Goal: Task Accomplishment & Management: Manage account settings

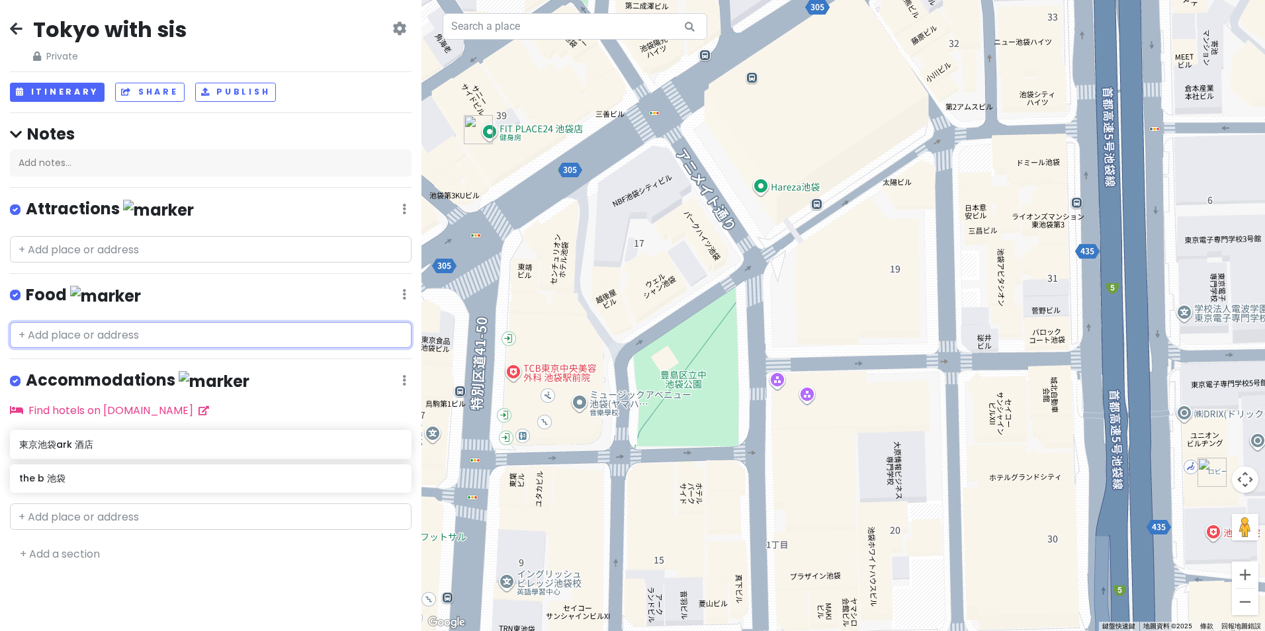
click at [328, 335] on input "text" at bounding box center [211, 335] width 402 height 26
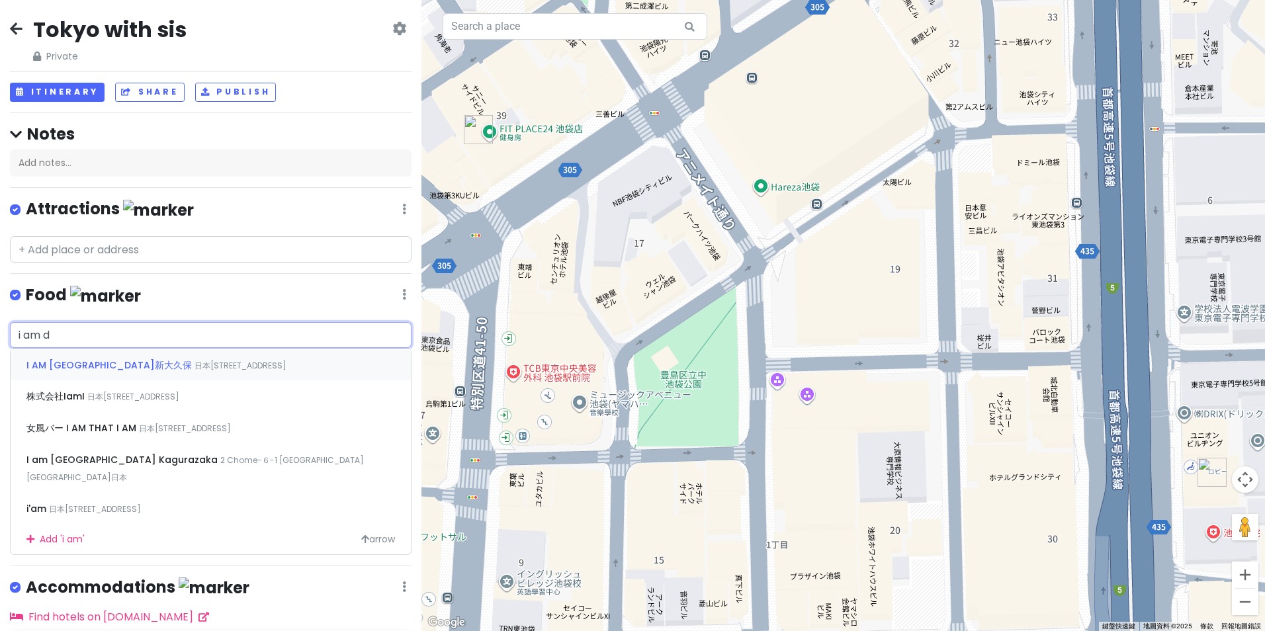
type input "i am do"
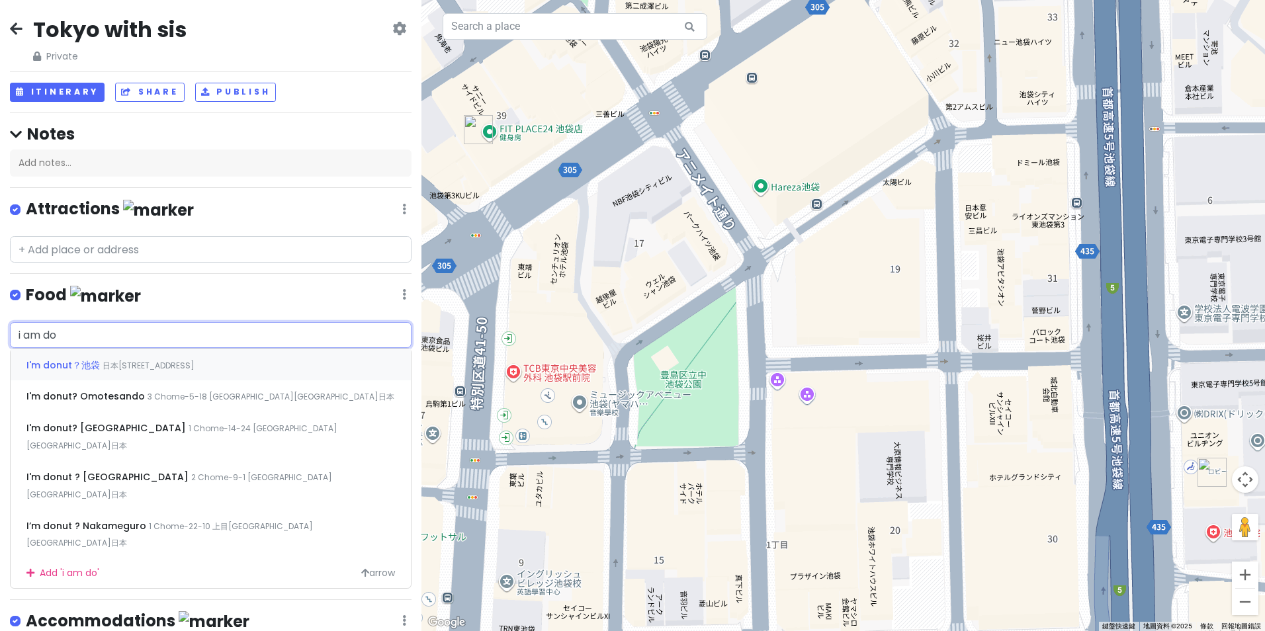
click at [328, 358] on div "I'm donut？[GEOGRAPHIC_DATA][STREET_ADDRESS]" at bounding box center [211, 365] width 400 height 32
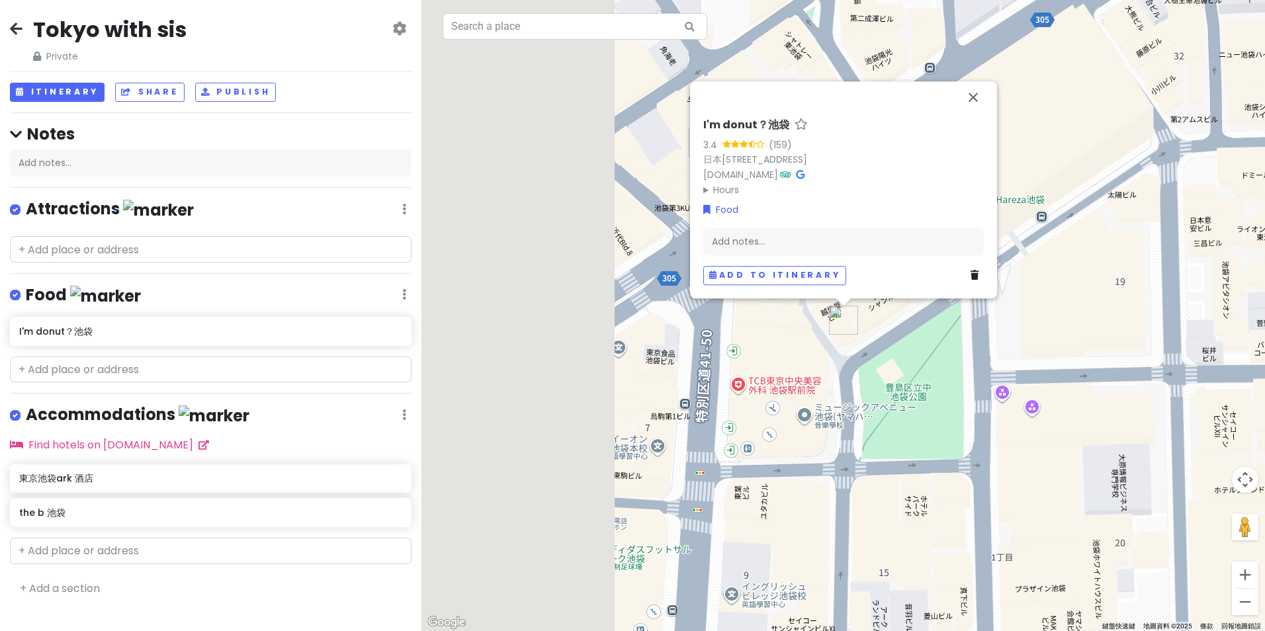
drag, startPoint x: 719, startPoint y: 435, endPoint x: 824, endPoint y: 427, distance: 105.5
click at [829, 429] on div "I'm donut？池袋 3.4 (159) 日本〒170-0013 [GEOGRAPHIC_DATA], Higashiikebukuro, 1-chōme…" at bounding box center [842, 315] width 843 height 631
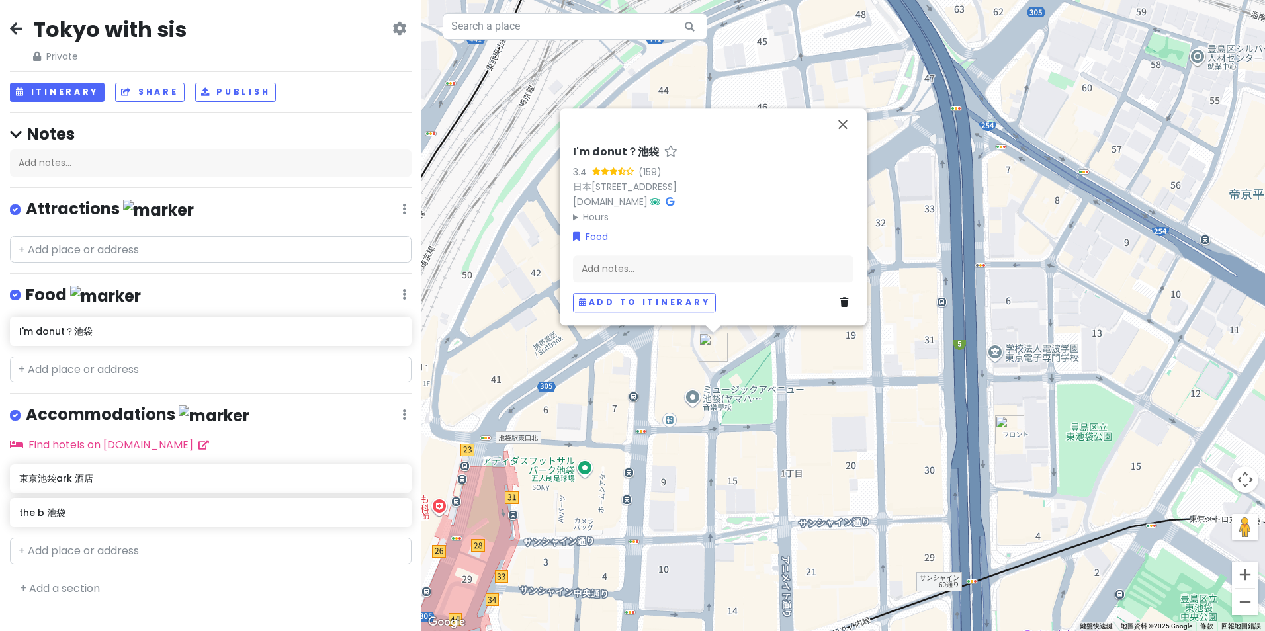
click at [711, 350] on img "I'm donut？池袋" at bounding box center [713, 347] width 29 height 29
click at [617, 146] on h6 "I'm donut？池袋" at bounding box center [616, 153] width 86 height 14
click at [636, 180] on link "日本[STREET_ADDRESS]" at bounding box center [625, 186] width 104 height 13
click at [847, 110] on button "關閉" at bounding box center [843, 124] width 32 height 32
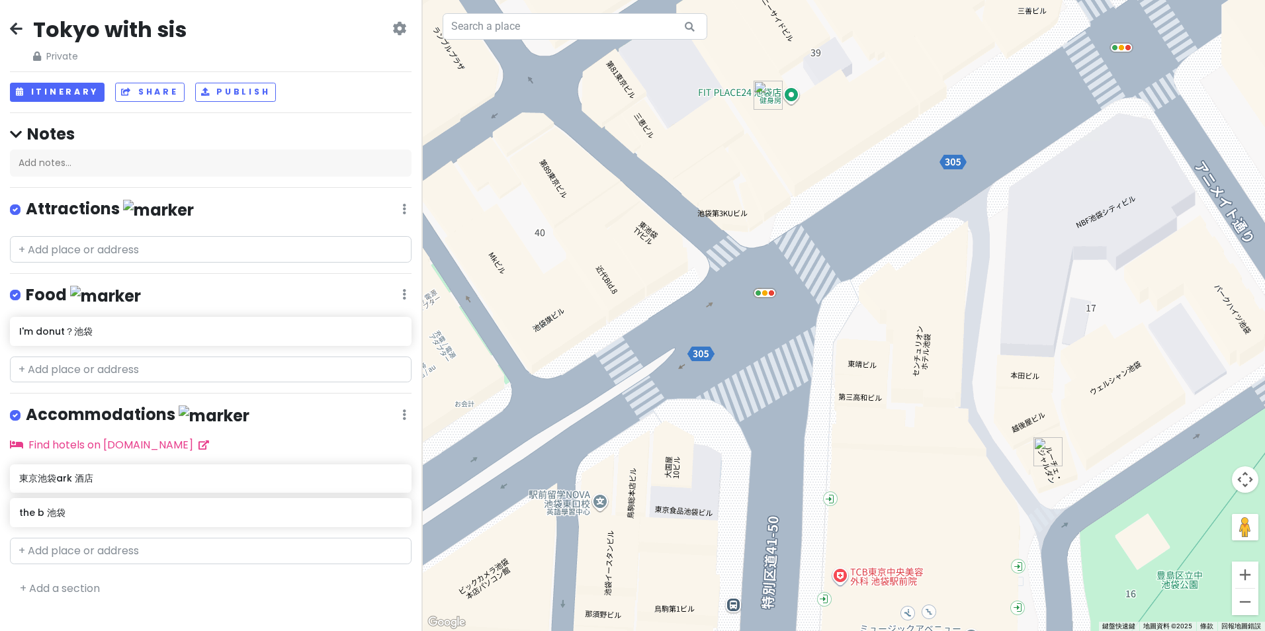
drag, startPoint x: 767, startPoint y: 247, endPoint x: 760, endPoint y: 340, distance: 93.5
click at [760, 340] on div at bounding box center [842, 315] width 843 height 631
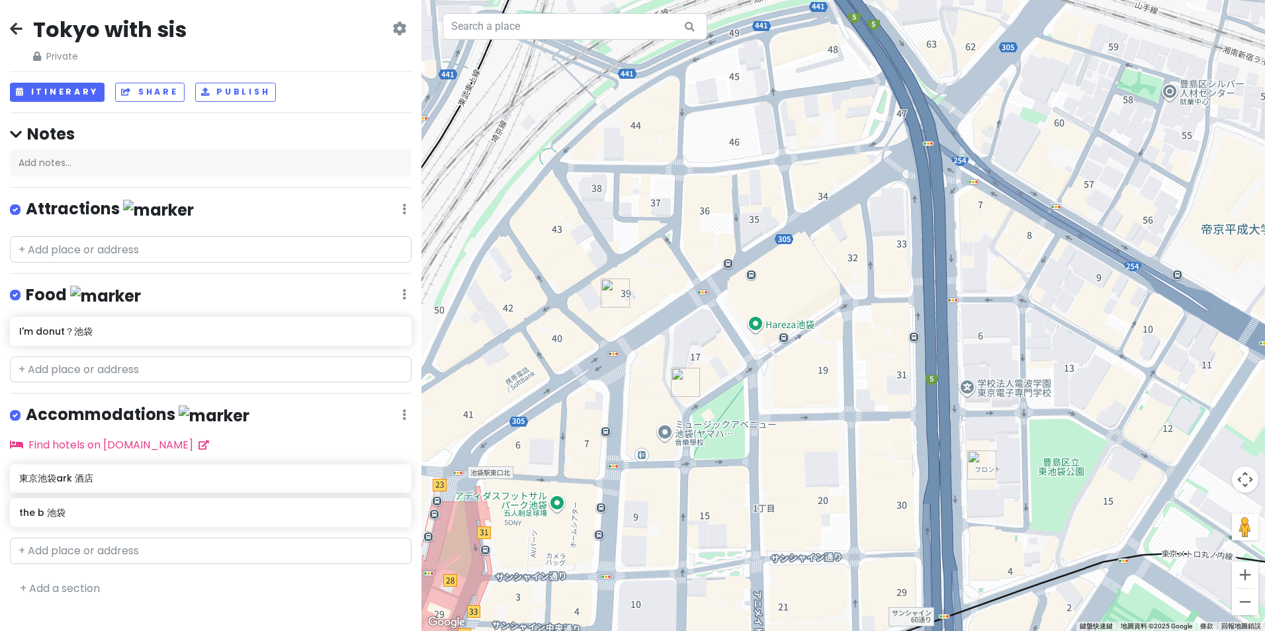
drag, startPoint x: 601, startPoint y: 443, endPoint x: 674, endPoint y: 340, distance: 126.3
click at [674, 340] on div at bounding box center [842, 315] width 843 height 631
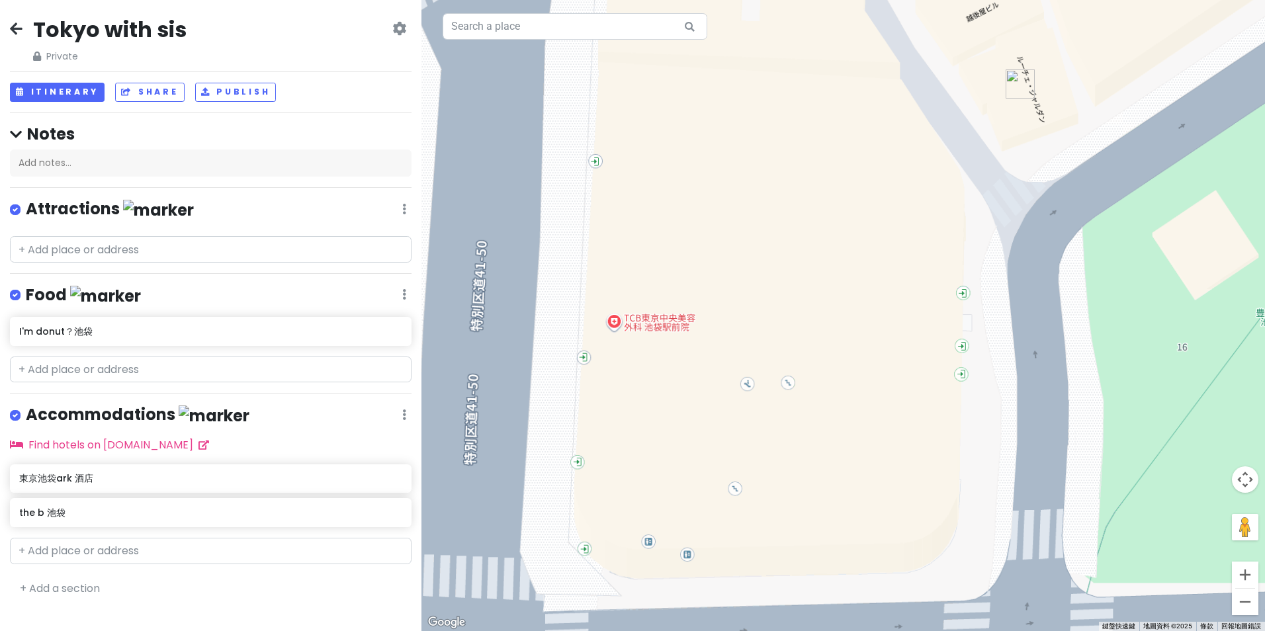
drag, startPoint x: 650, startPoint y: 325, endPoint x: 730, endPoint y: 587, distance: 274.5
click at [736, 605] on div at bounding box center [842, 315] width 843 height 631
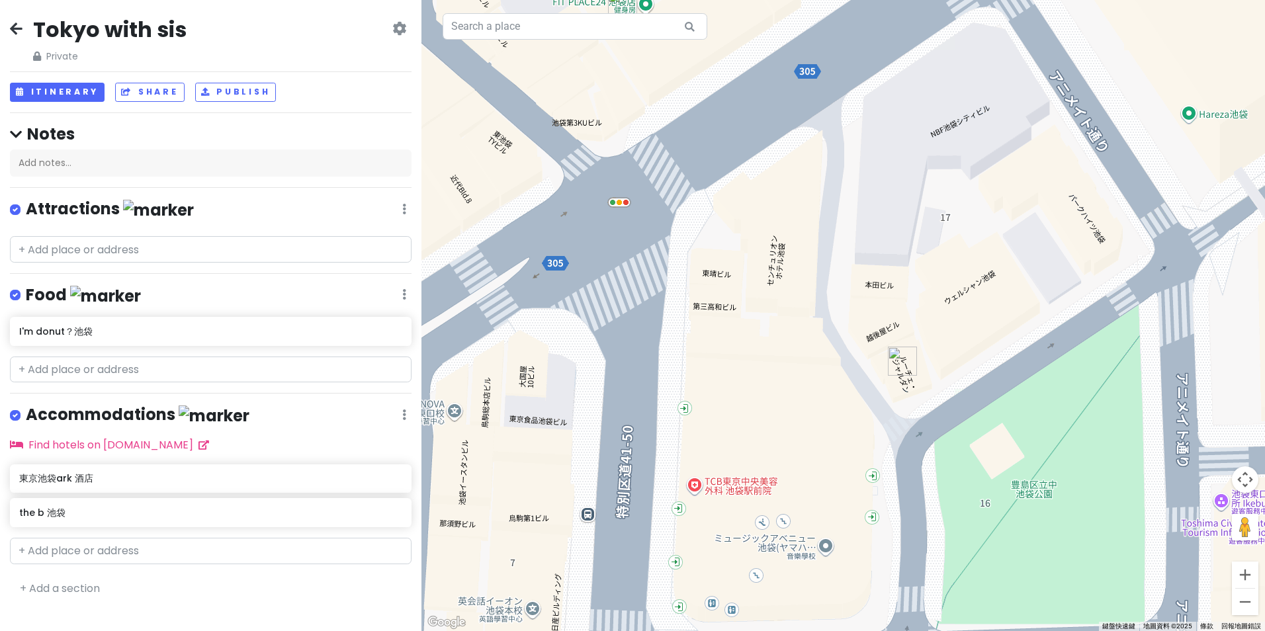
drag, startPoint x: 701, startPoint y: 470, endPoint x: 667, endPoint y: 355, distance: 120.6
click at [667, 355] on div at bounding box center [842, 315] width 843 height 631
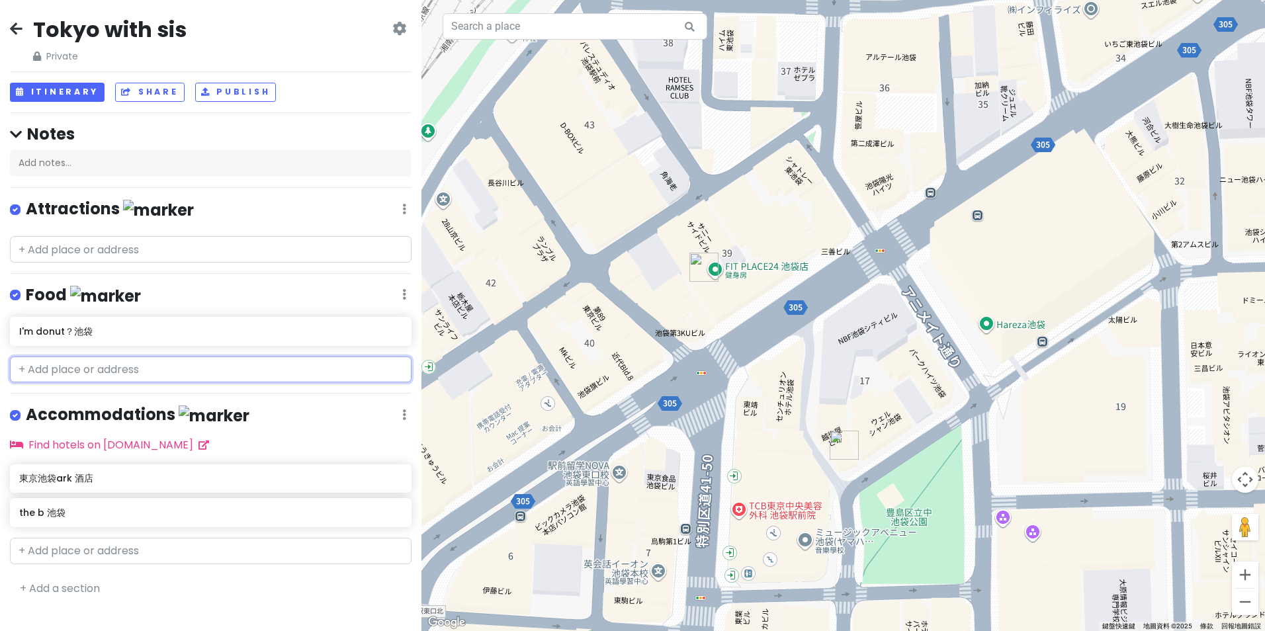
click at [173, 368] on input "text" at bounding box center [211, 370] width 402 height 26
paste input "鴨to蔥"
type input "鴨to蔥"
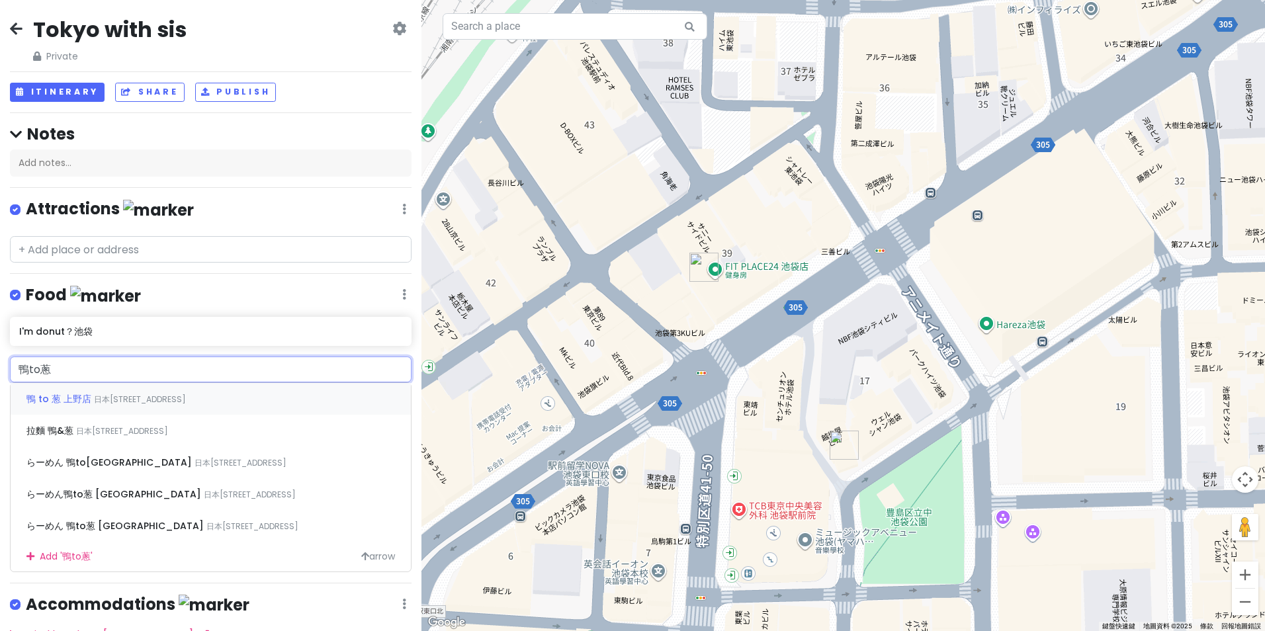
click at [186, 402] on span "日本[STREET_ADDRESS]" at bounding box center [140, 399] width 92 height 11
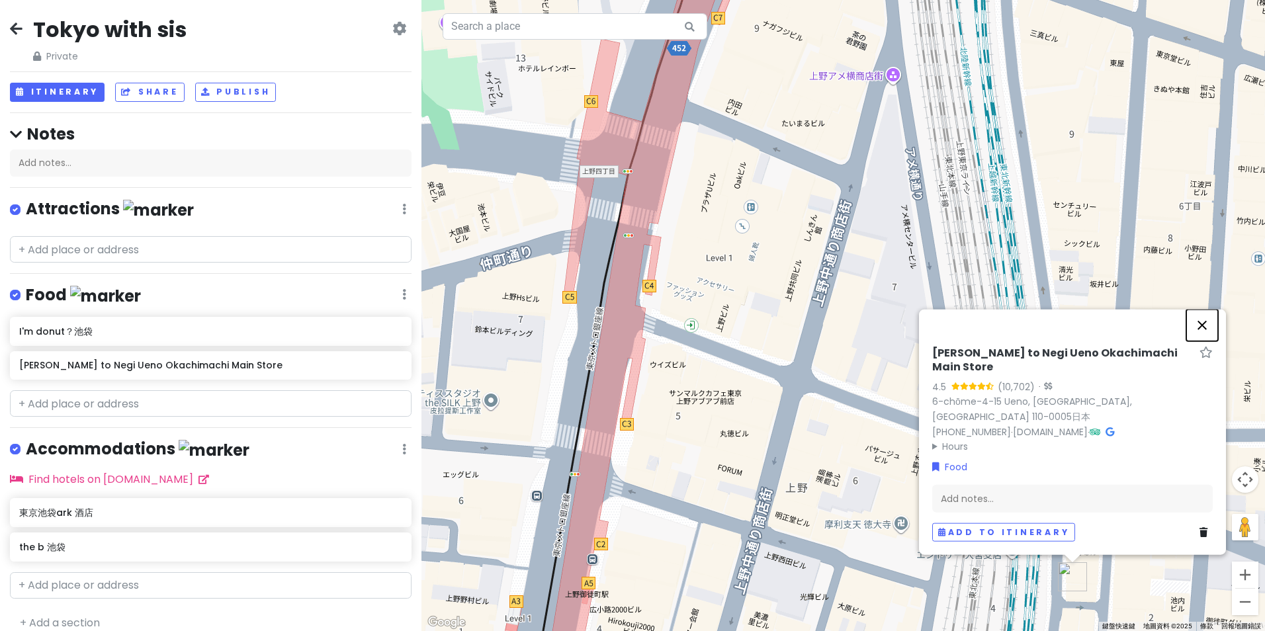
click at [1207, 341] on button "關閉" at bounding box center [1202, 326] width 32 height 32
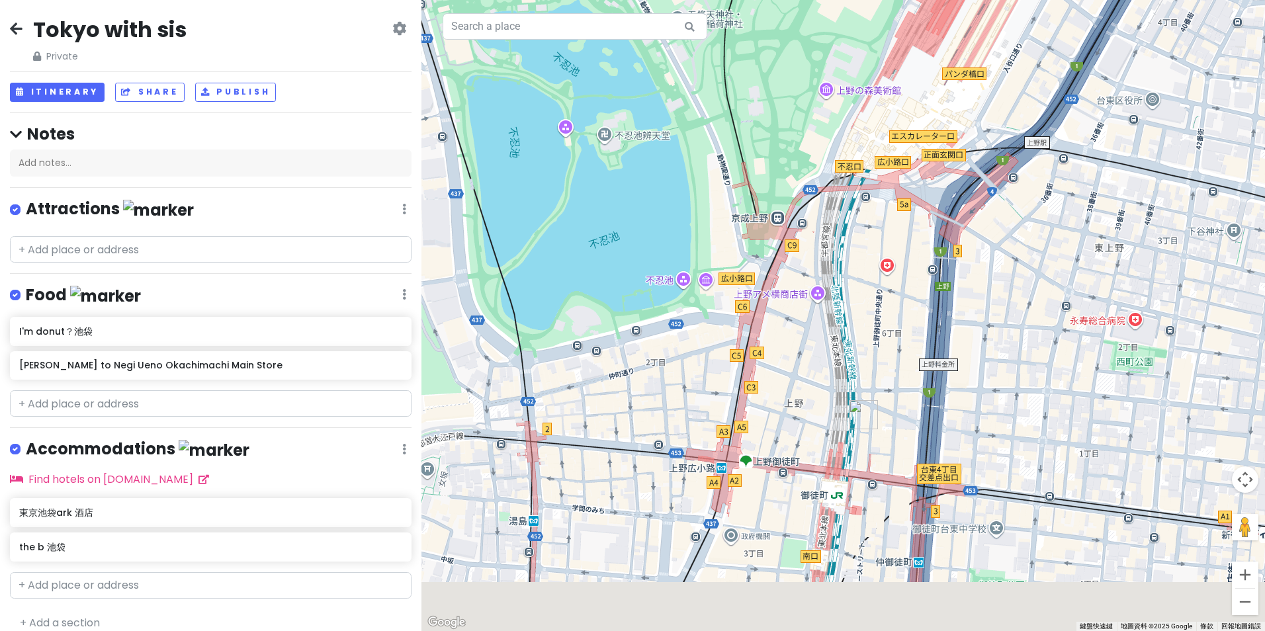
drag, startPoint x: 857, startPoint y: 532, endPoint x: 701, endPoint y: 460, distance: 172.6
click at [701, 460] on div at bounding box center [842, 315] width 843 height 631
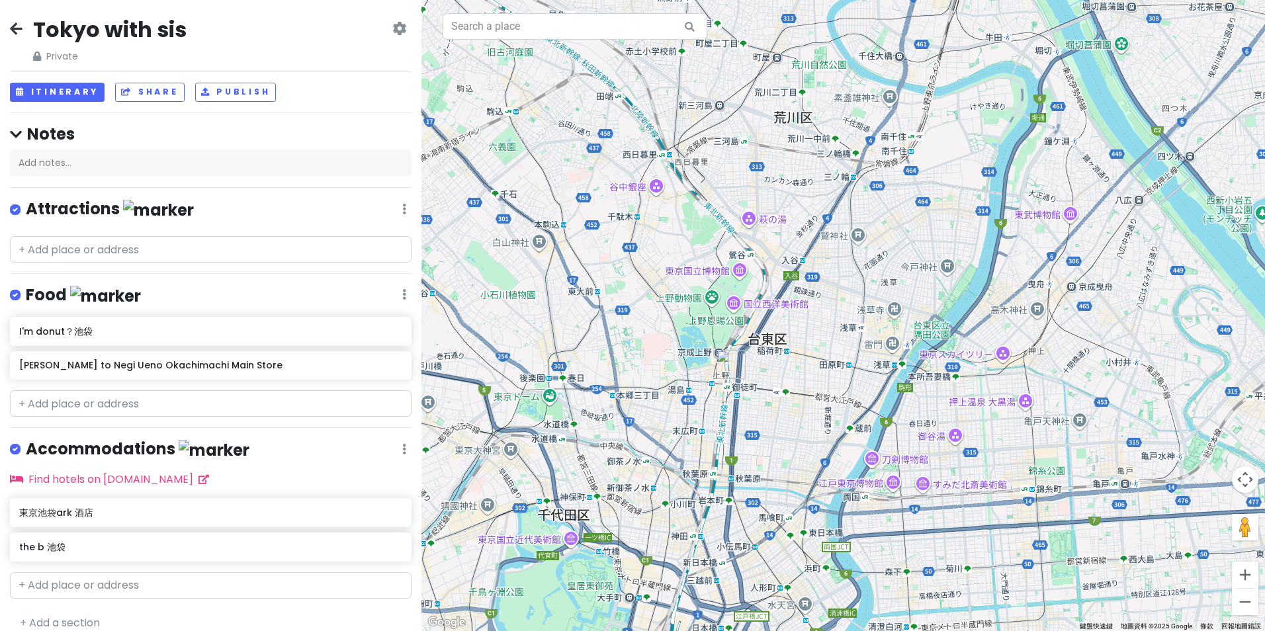
drag, startPoint x: 597, startPoint y: 487, endPoint x: 761, endPoint y: 319, distance: 234.4
click at [761, 319] on div at bounding box center [842, 315] width 843 height 631
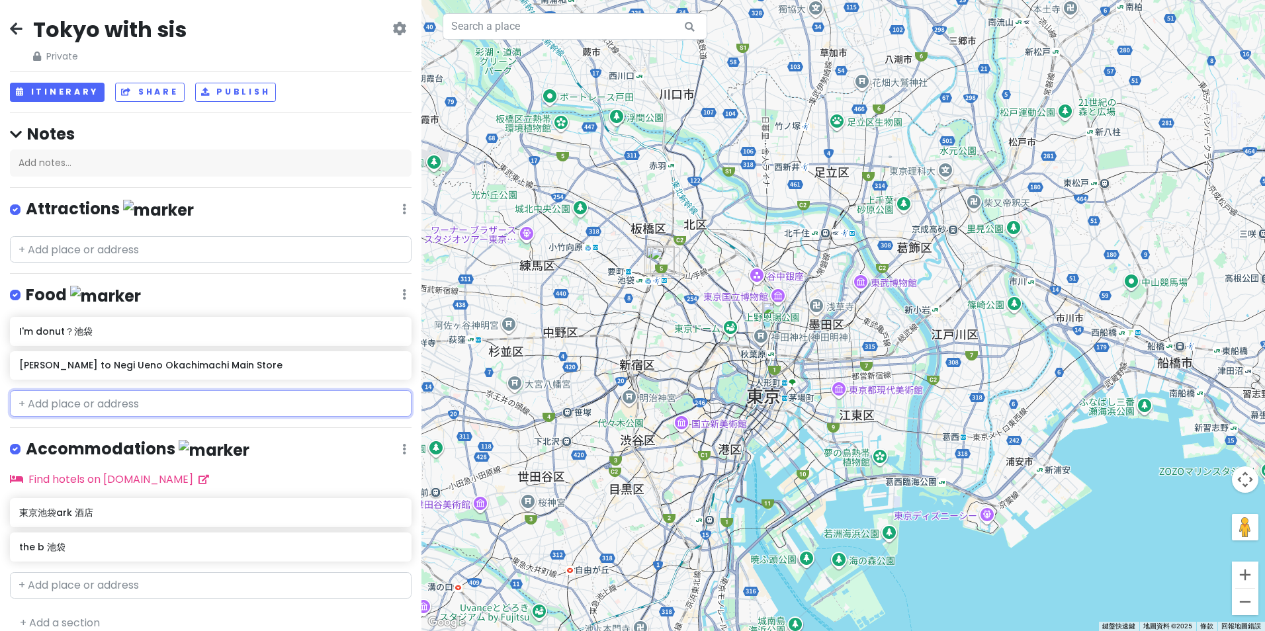
click at [142, 408] on input "text" at bounding box center [211, 403] width 402 height 26
paste input "鴨to蔥"
type input "鴨to蔥"
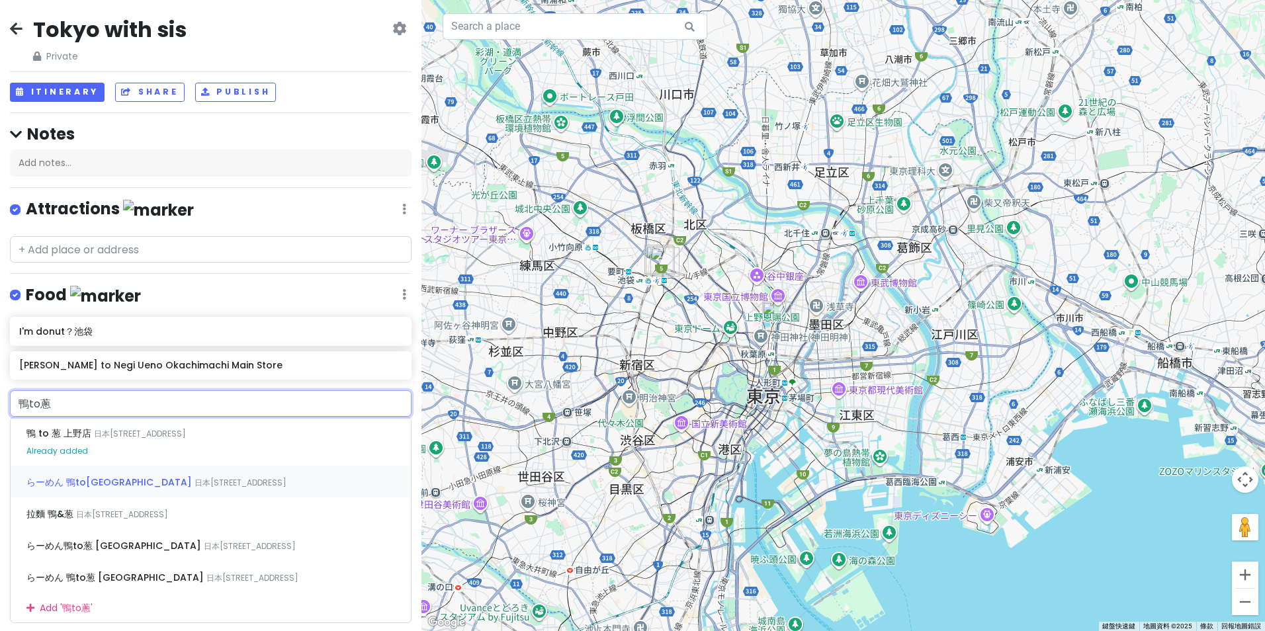
click at [169, 487] on div "らーめん 鴨to[GEOGRAPHIC_DATA] 日本[STREET_ADDRESS]" at bounding box center [211, 482] width 400 height 32
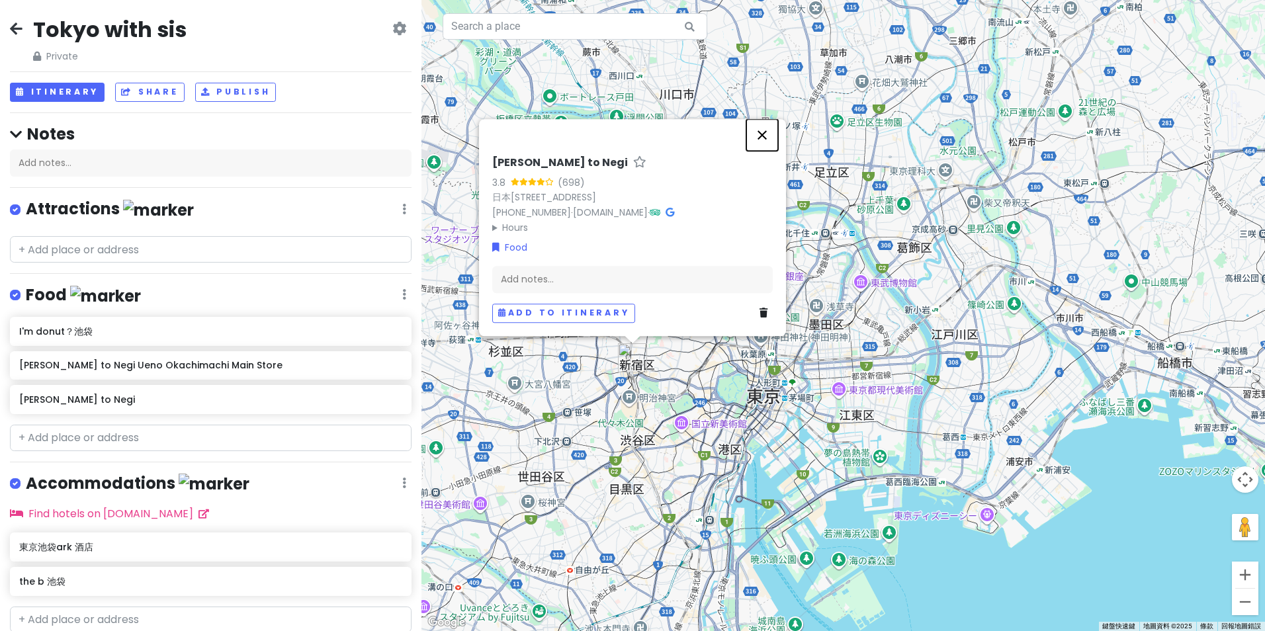
click at [757, 120] on button "關閉" at bounding box center [762, 135] width 32 height 32
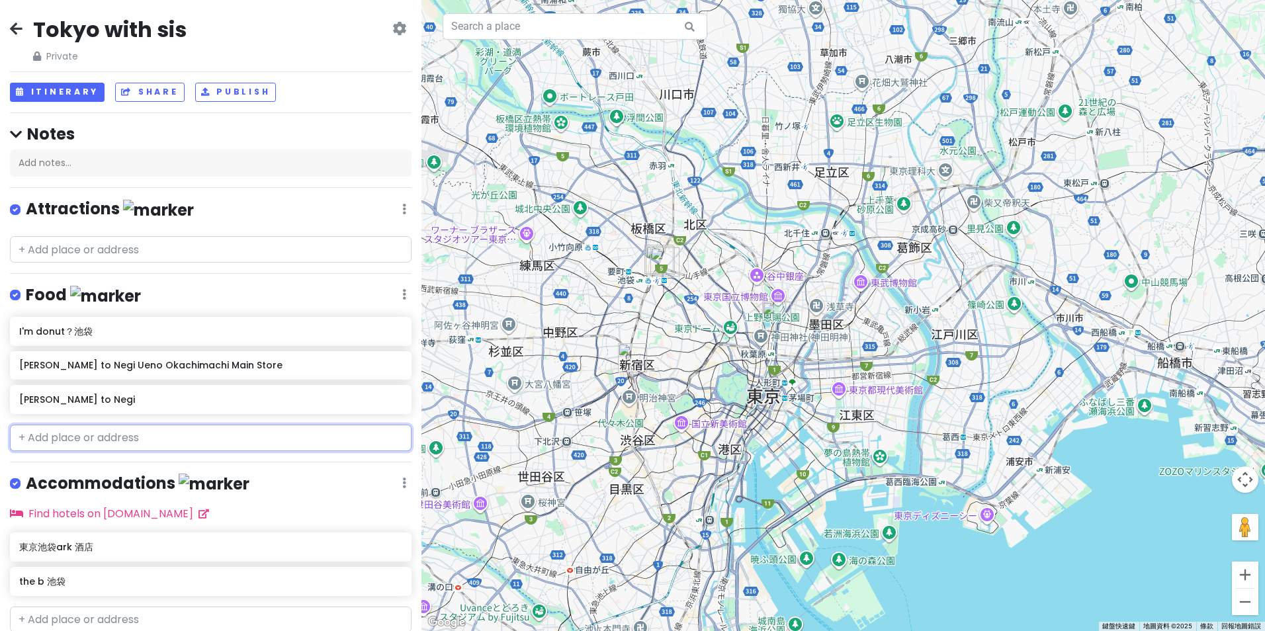
click at [200, 438] on input "text" at bounding box center [211, 438] width 402 height 26
paste input "鴨to蔥"
type input "鴨to蔥"
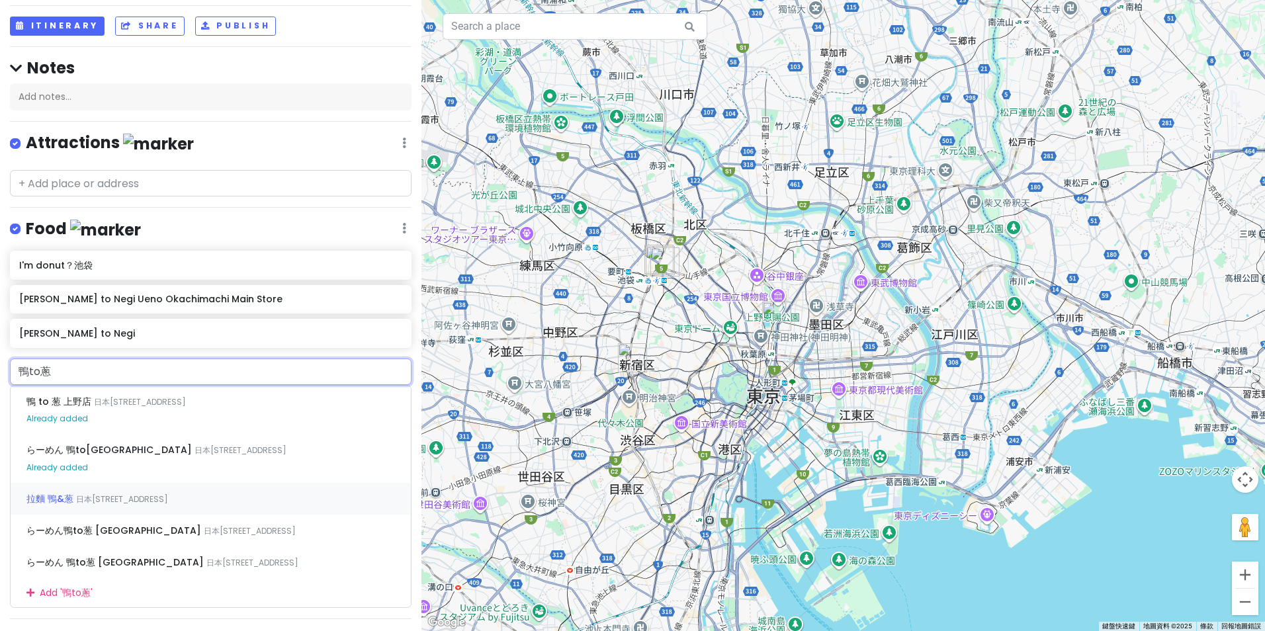
click at [159, 504] on div "拉麵 鴨&葱 日本[STREET_ADDRESS]" at bounding box center [211, 499] width 400 height 32
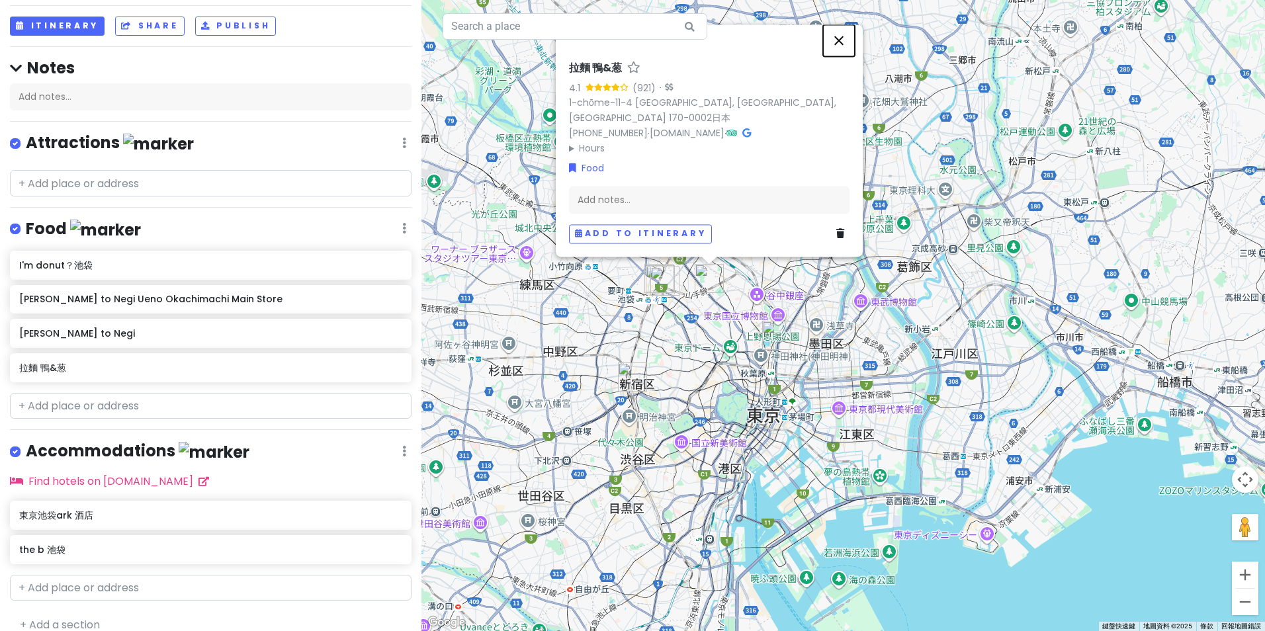
click at [837, 56] on button "關閉" at bounding box center [839, 40] width 32 height 32
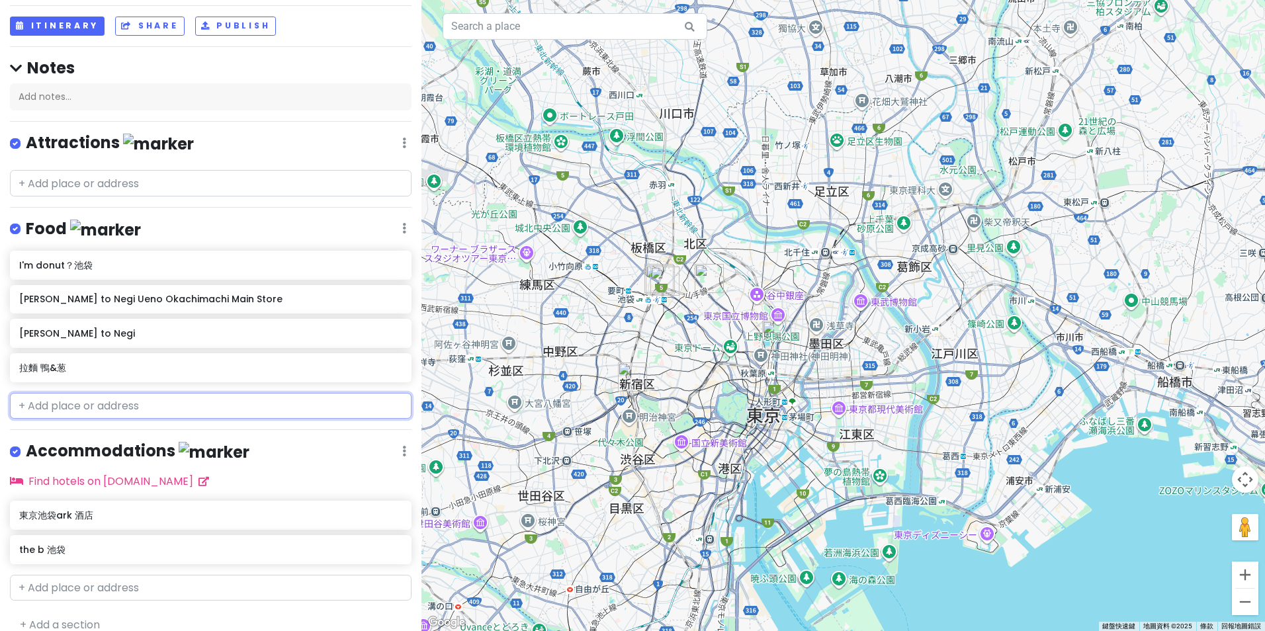
click at [77, 403] on input "text" at bounding box center [211, 406] width 402 height 26
paste input "鴨to蔥"
type input "鴨to蔥"
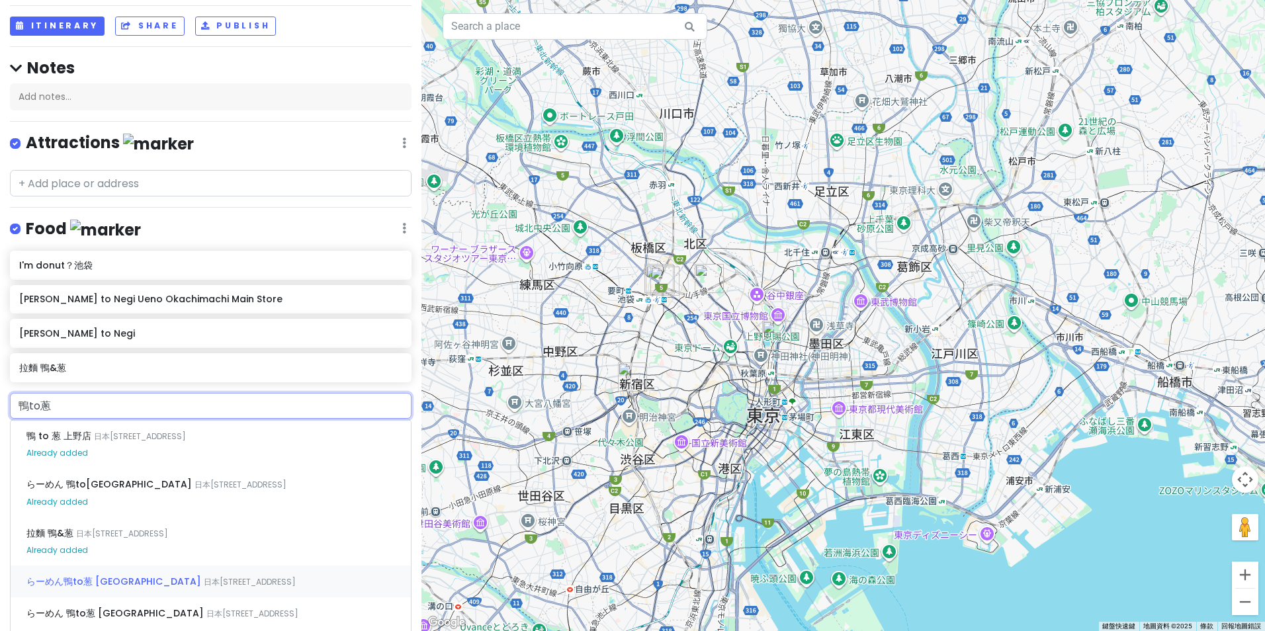
click at [204, 576] on span "日本[STREET_ADDRESS]" at bounding box center [250, 581] width 92 height 11
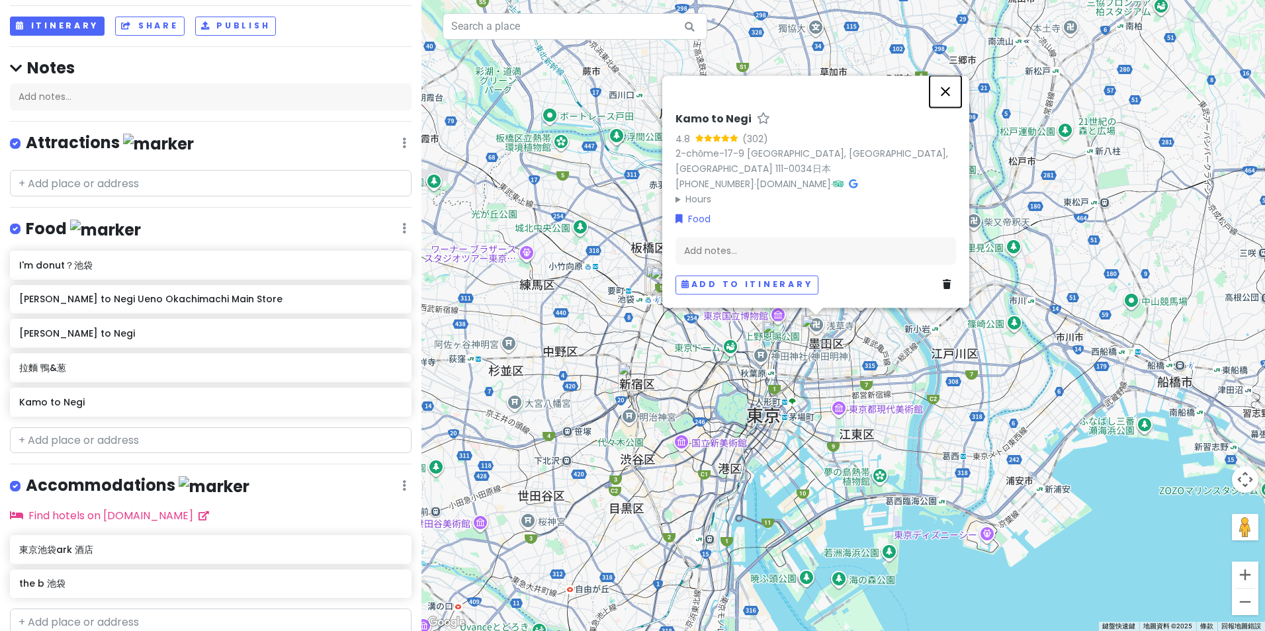
click at [945, 104] on button "關閉" at bounding box center [945, 91] width 32 height 32
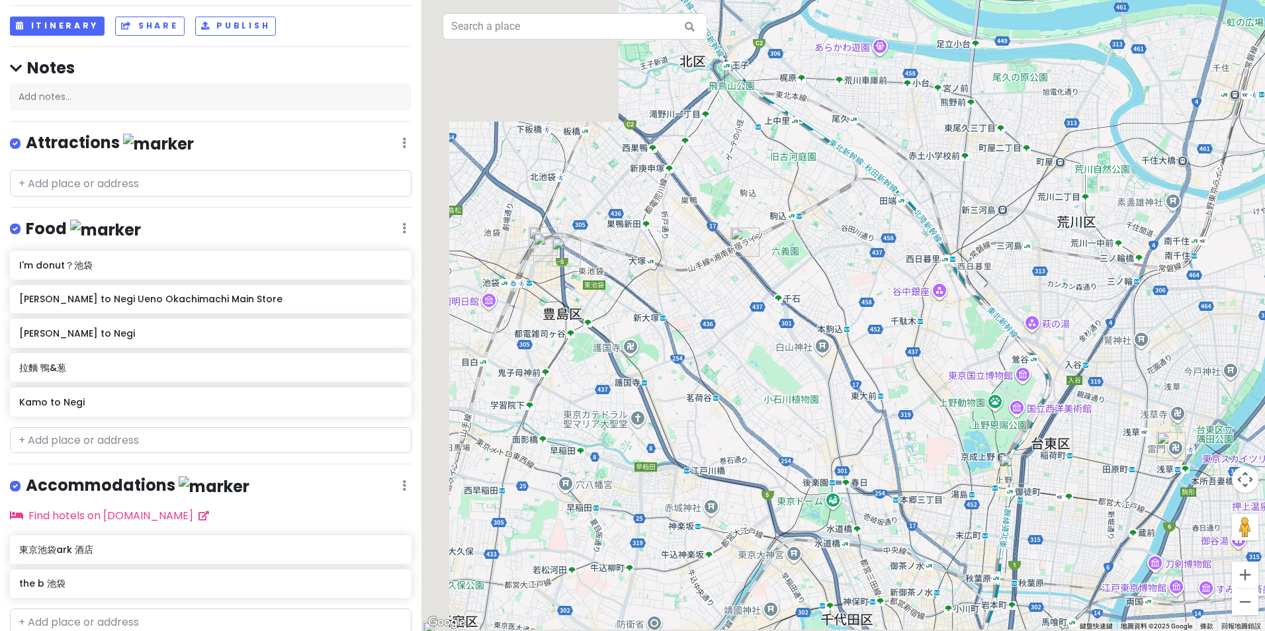
drag, startPoint x: 643, startPoint y: 397, endPoint x: 937, endPoint y: 307, distance: 307.8
click at [937, 307] on div at bounding box center [842, 315] width 843 height 631
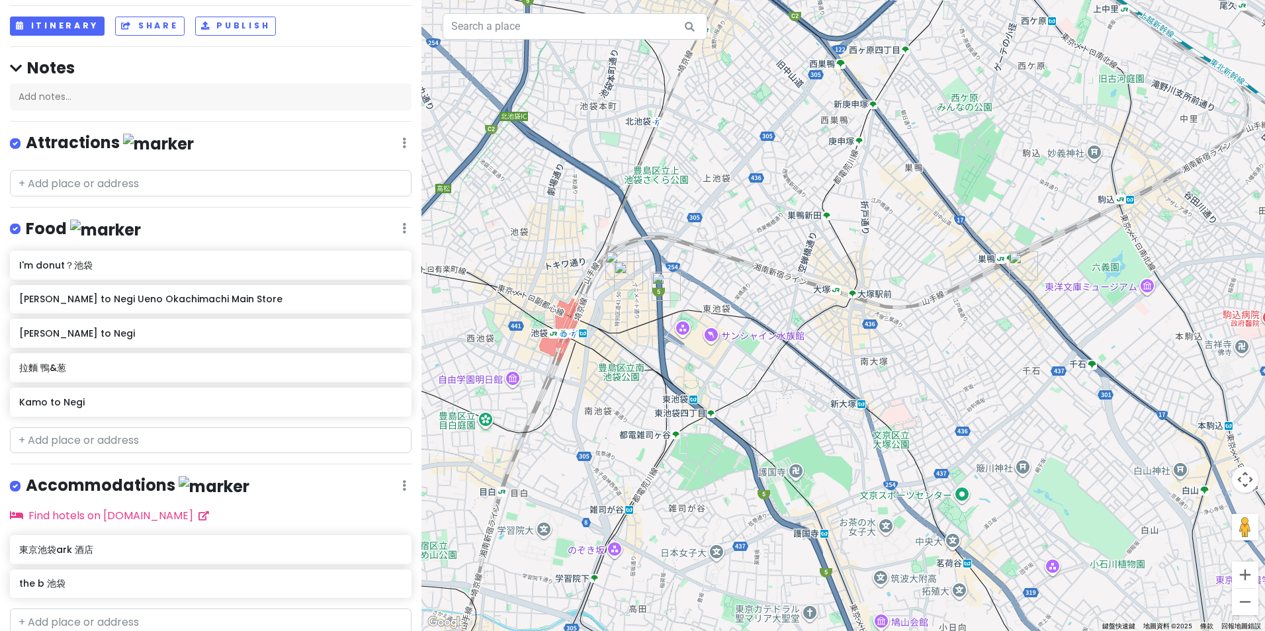
drag, startPoint x: 632, startPoint y: 323, endPoint x: 764, endPoint y: 434, distance: 172.8
click at [774, 435] on div at bounding box center [842, 315] width 843 height 631
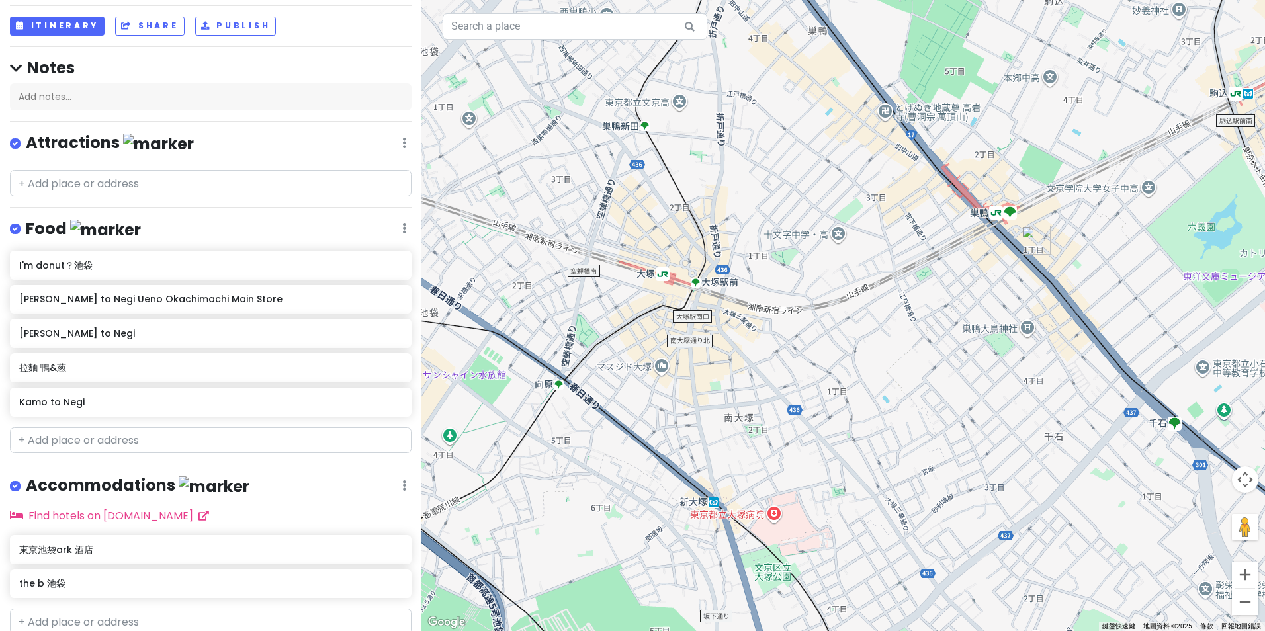
click at [1037, 241] on img "拉麵 鴨&葱" at bounding box center [1035, 240] width 29 height 29
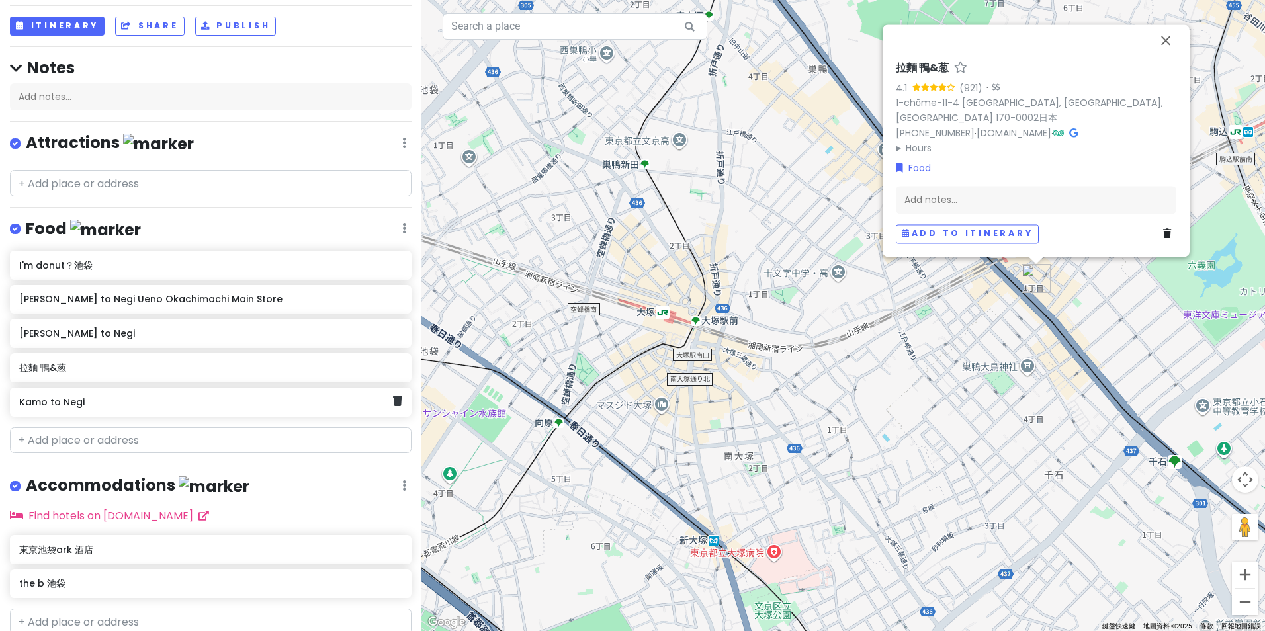
click at [145, 400] on h6 "Kamo to Negi" at bounding box center [206, 402] width 374 height 12
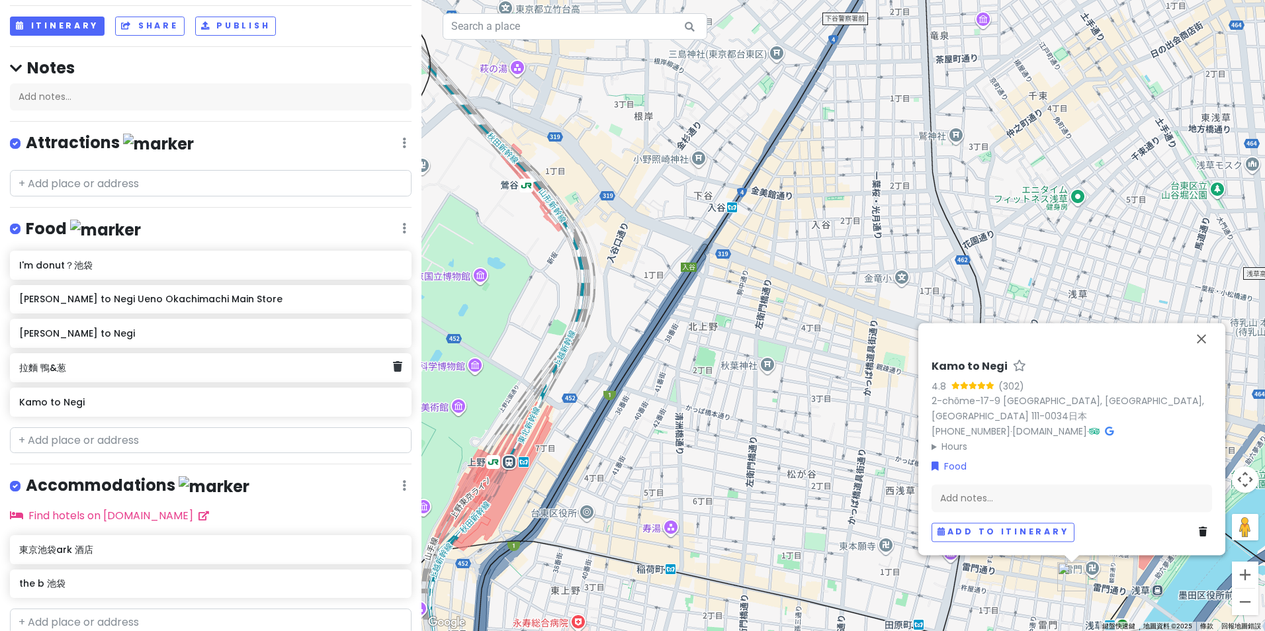
click at [153, 372] on div "拉麵 鴨&葱" at bounding box center [206, 368] width 374 height 19
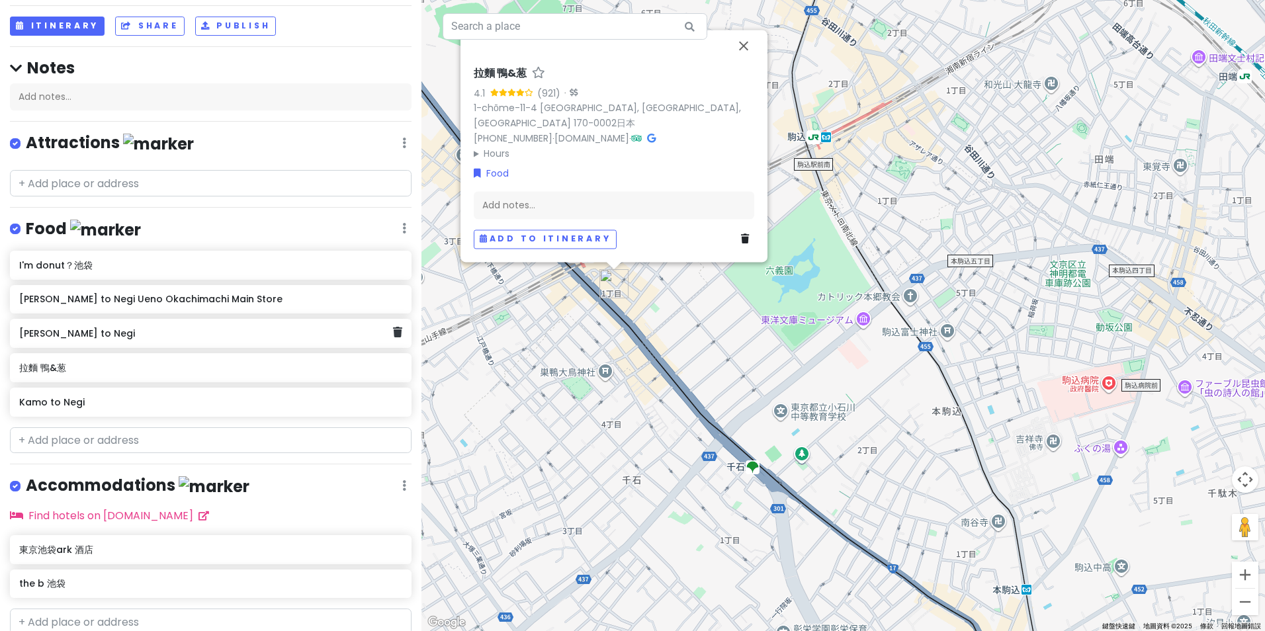
click at [183, 333] on h6 "[PERSON_NAME] to Negi" at bounding box center [206, 333] width 374 height 12
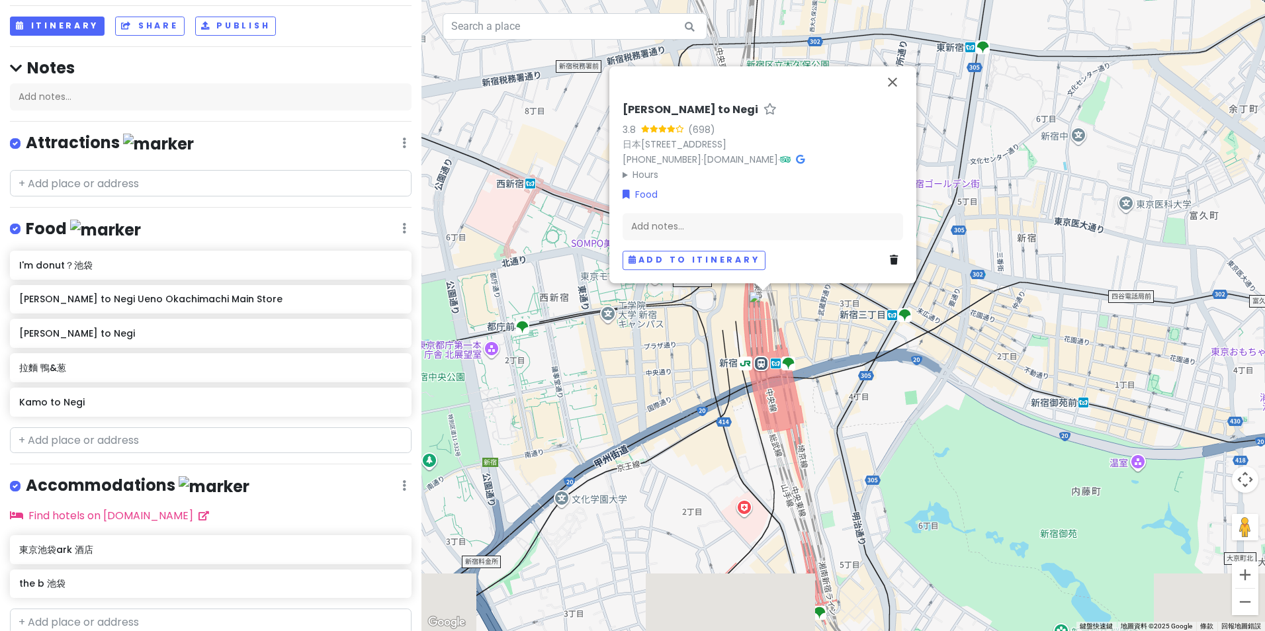
drag, startPoint x: 851, startPoint y: 532, endPoint x: 992, endPoint y: 264, distance: 303.0
click at [992, 264] on div "[PERSON_NAME] to Negi 3.8 (698) 日本[STREET_ADDRESS] [PHONE_NUMBER] · [DOMAIN_NAM…" at bounding box center [842, 315] width 843 height 631
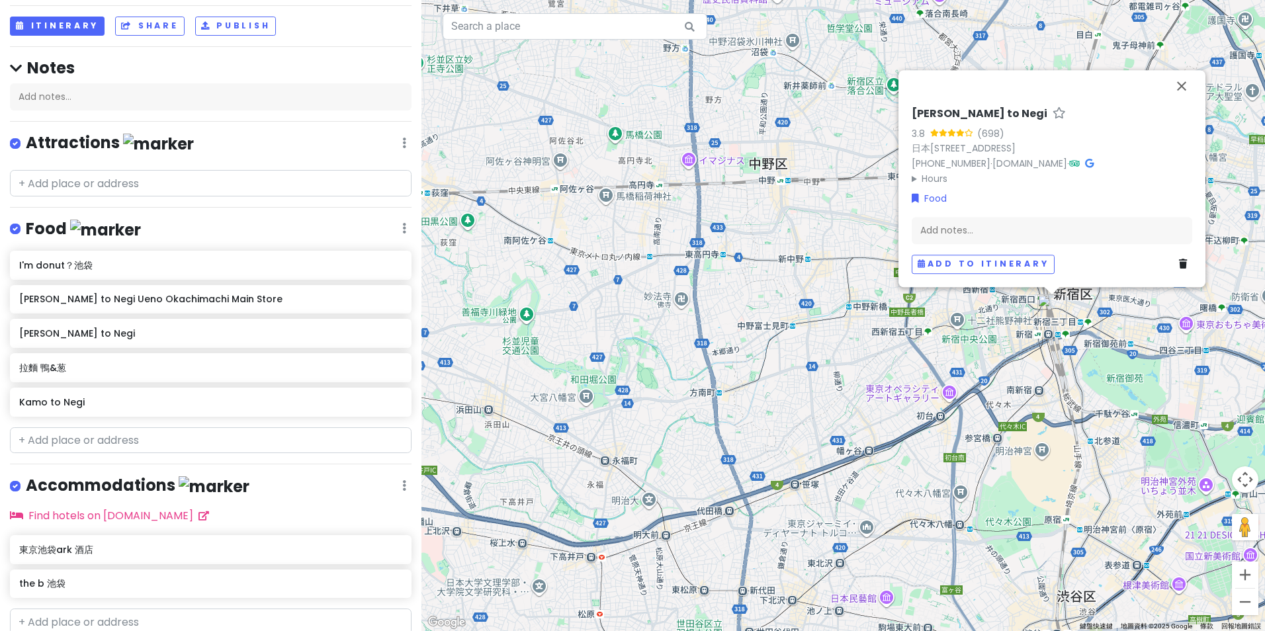
drag, startPoint x: 802, startPoint y: 456, endPoint x: 1011, endPoint y: 394, distance: 217.3
click at [1011, 394] on div "[PERSON_NAME] to Negi 3.8 (698) 日本[STREET_ADDRESS] [PHONE_NUMBER] · [DOMAIN_NAM…" at bounding box center [842, 315] width 843 height 631
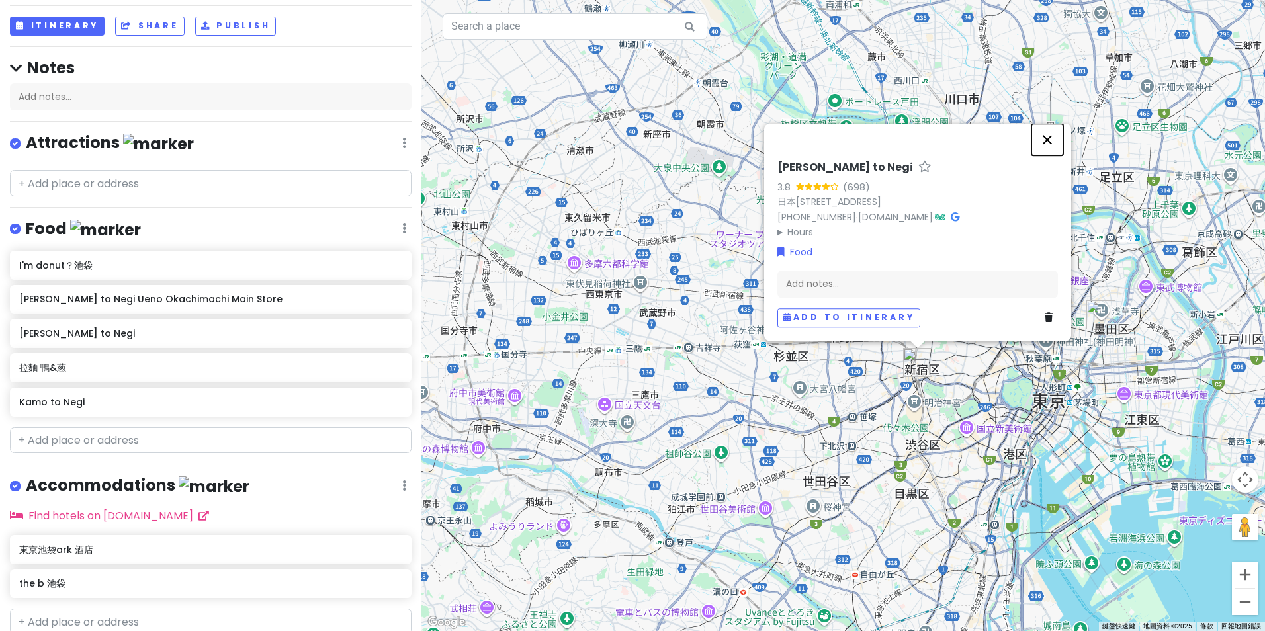
click at [1048, 129] on button "關閉" at bounding box center [1047, 140] width 32 height 32
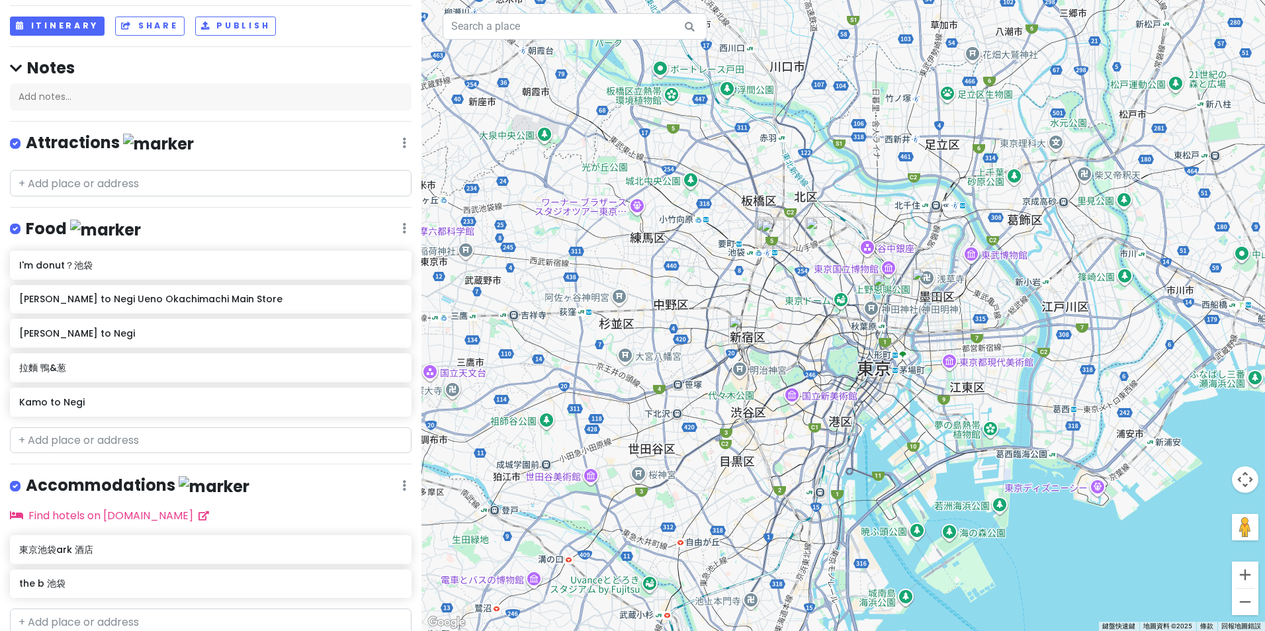
drag, startPoint x: 1008, startPoint y: 423, endPoint x: 835, endPoint y: 391, distance: 176.3
click at [835, 391] on div at bounding box center [842, 315] width 843 height 631
click at [822, 232] on img "拉麵 鴨&葱" at bounding box center [819, 231] width 29 height 29
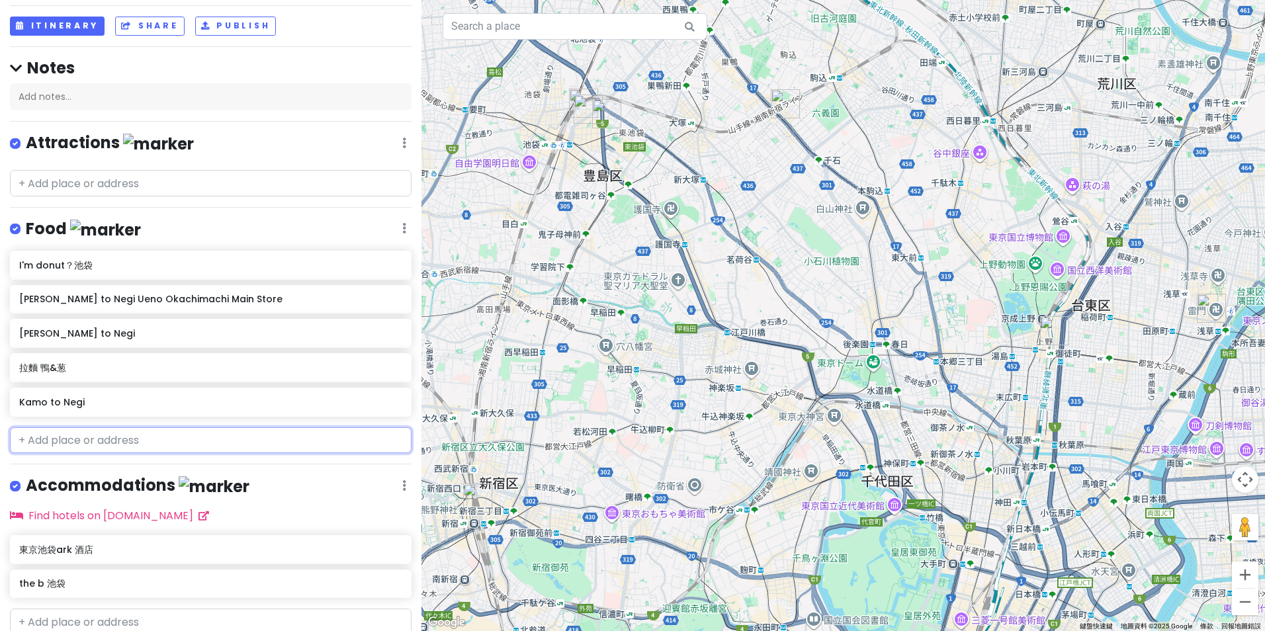
click at [83, 448] on input "text" at bounding box center [211, 440] width 402 height 26
paste input "Tori no [PERSON_NAME]"
type input "Tori no [PERSON_NAME]"
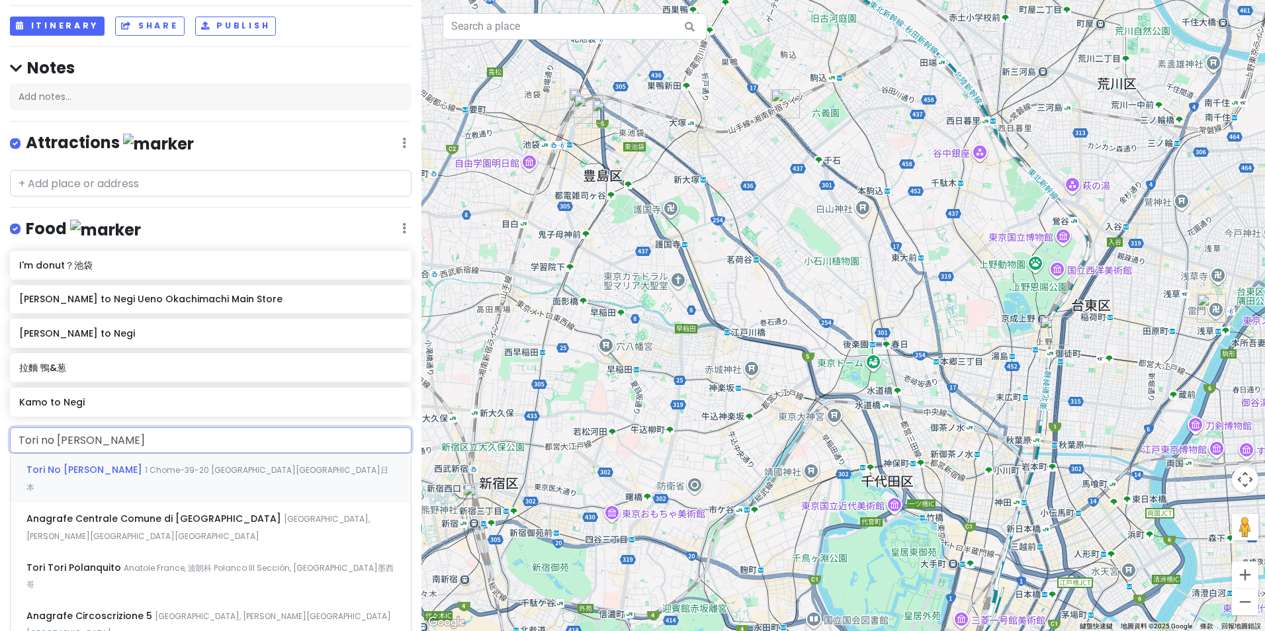
click at [177, 461] on div "Tori No [PERSON_NAME] 1 Chome-39-20 [GEOGRAPHIC_DATA][GEOGRAPHIC_DATA]日本" at bounding box center [211, 478] width 400 height 49
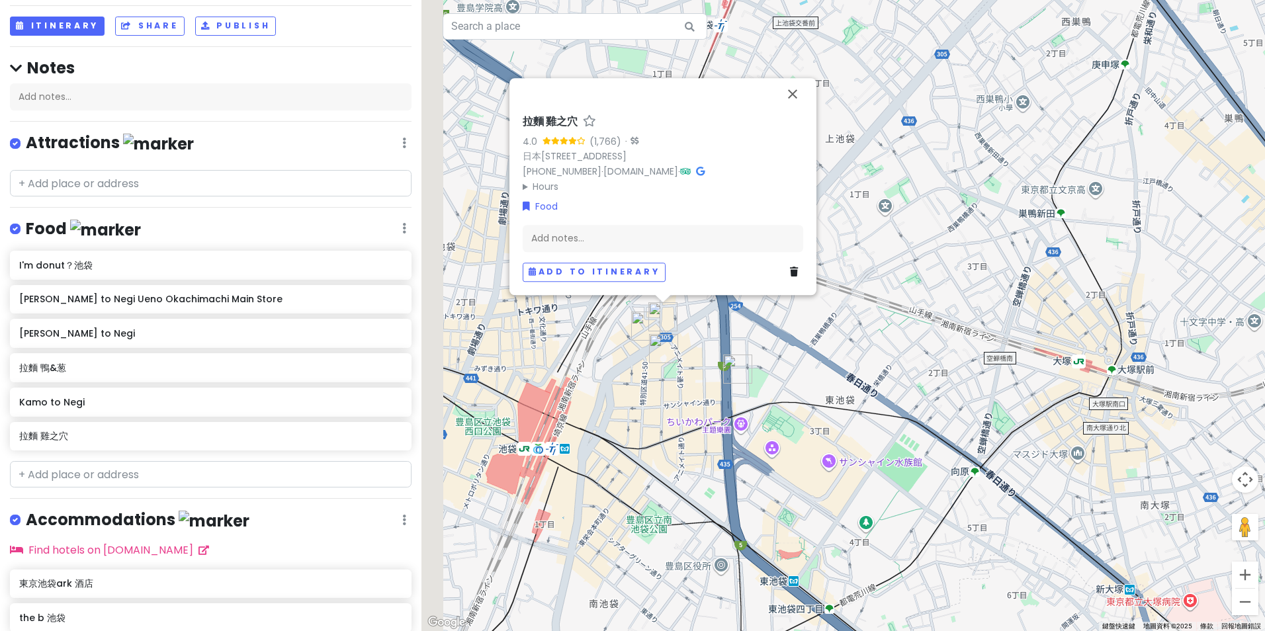
drag, startPoint x: 577, startPoint y: 350, endPoint x: 667, endPoint y: 432, distance: 122.2
click at [667, 432] on div "拉麵 雞之穴 4.0 (1,766) · 日本[STREET_ADDRESS] [PHONE_NUMBER] · [DOMAIN_NAME] · Hours …" at bounding box center [842, 315] width 843 height 631
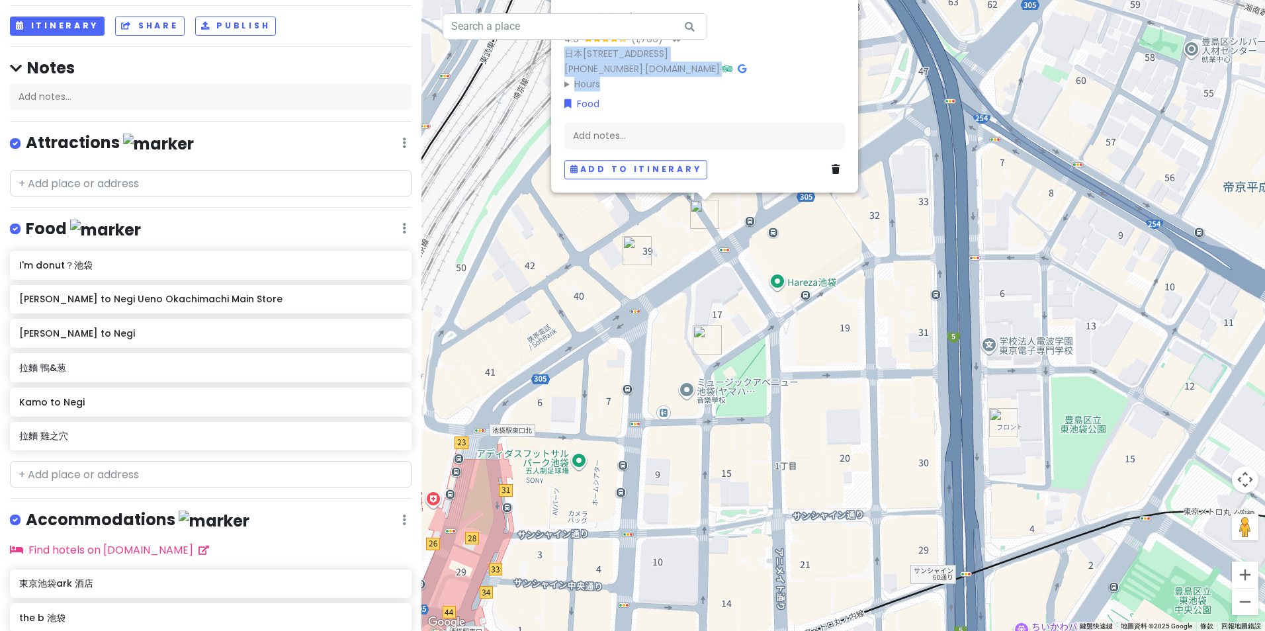
drag, startPoint x: 761, startPoint y: 17, endPoint x: 762, endPoint y: 83, distance: 66.8
click at [762, 83] on div "拉麵 雞之穴 4.0 (1,766) · 日本[STREET_ADDRESS] [PHONE_NUMBER] · [DOMAIN_NAME] · Hours …" at bounding box center [704, 52] width 280 height 79
drag, startPoint x: 575, startPoint y: 6, endPoint x: 617, endPoint y: 6, distance: 41.7
click at [617, 7] on div "拉麵 雞之穴 4.0 (1,766) · 日本[STREET_ADDRESS] [PHONE_NUMBER] · [DOMAIN_NAME] · Hours …" at bounding box center [704, 95] width 291 height 177
copy h6 "拉麵 雞之穴"
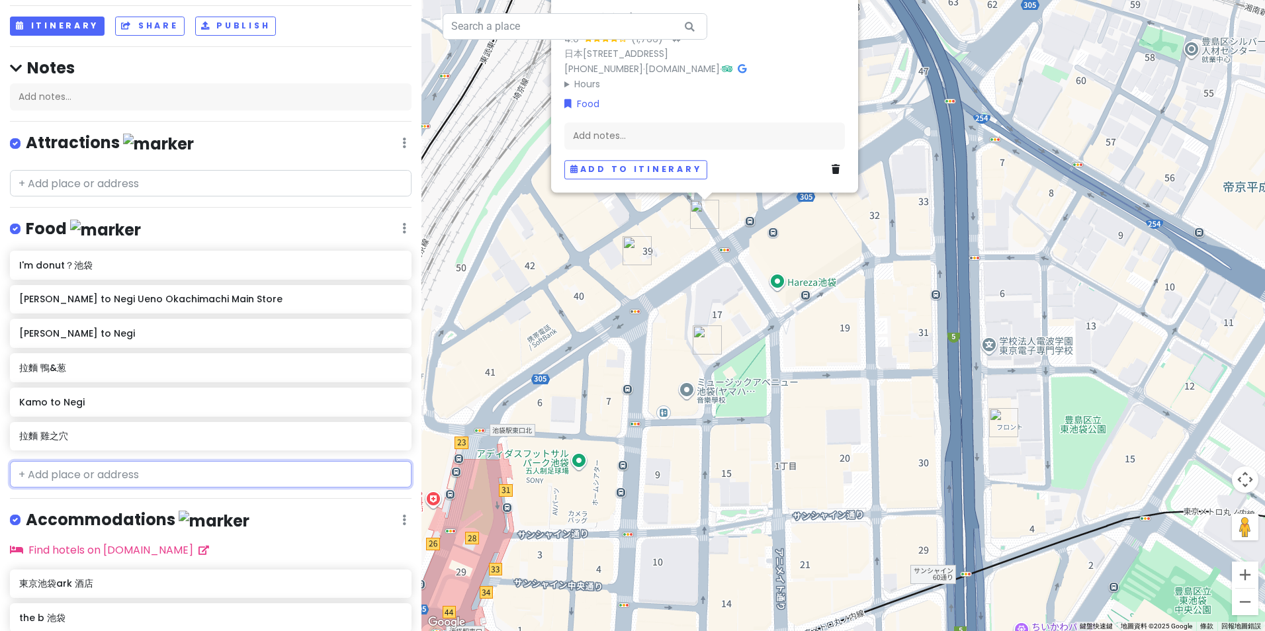
click at [160, 473] on input "text" at bounding box center [211, 474] width 402 height 26
paste input "銀座篝"
type input "銀座篝"
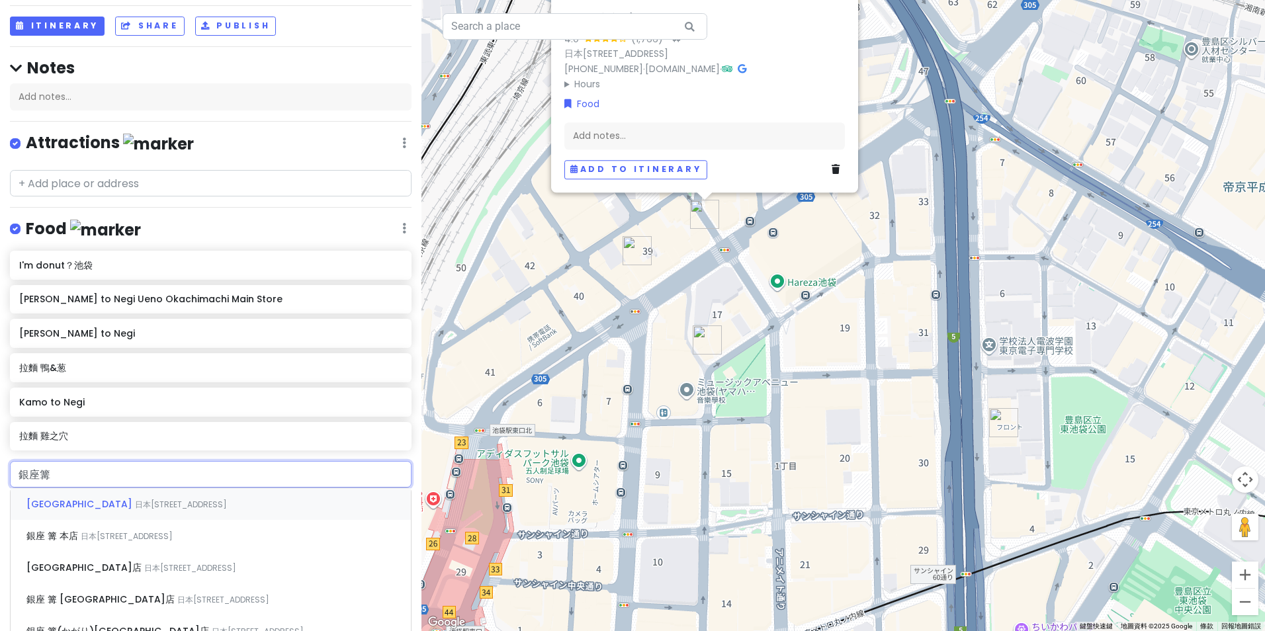
click at [184, 495] on div "[GEOGRAPHIC_DATA] 日本[STREET_ADDRESS]" at bounding box center [211, 504] width 400 height 32
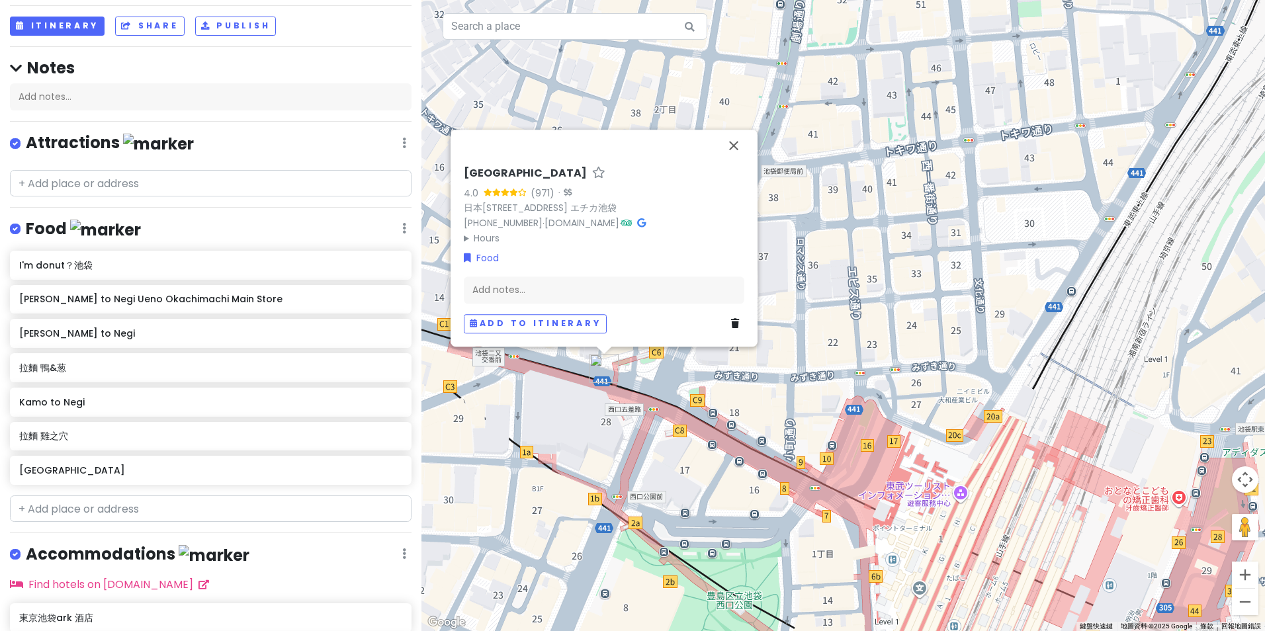
drag, startPoint x: 1028, startPoint y: 350, endPoint x: 1021, endPoint y: 348, distance: 7.5
click at [1021, 348] on div "[GEOGRAPHIC_DATA] 4.0 (971) · 日本〒171-0021 [GEOGRAPHIC_DATA], [GEOGRAPHIC_DATA],…" at bounding box center [842, 315] width 843 height 631
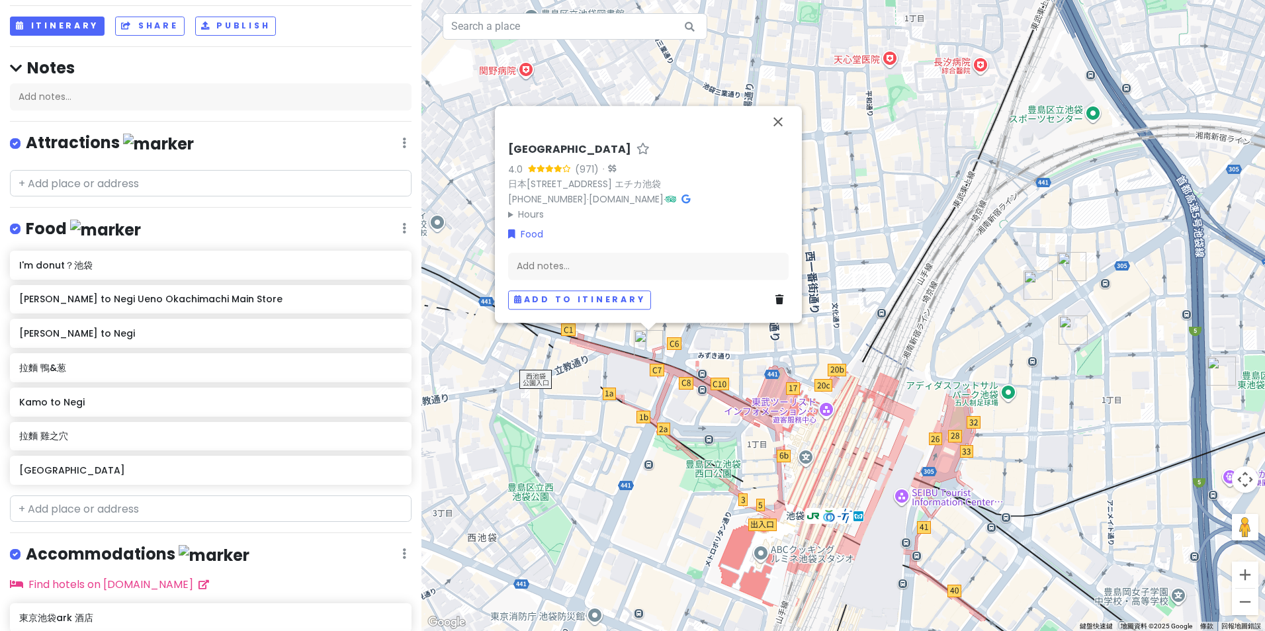
drag, startPoint x: 954, startPoint y: 422, endPoint x: 949, endPoint y: 416, distance: 7.5
click at [949, 416] on div "[GEOGRAPHIC_DATA] 4.0 (971) · 日本〒171-0021 [GEOGRAPHIC_DATA], [GEOGRAPHIC_DATA],…" at bounding box center [842, 315] width 843 height 631
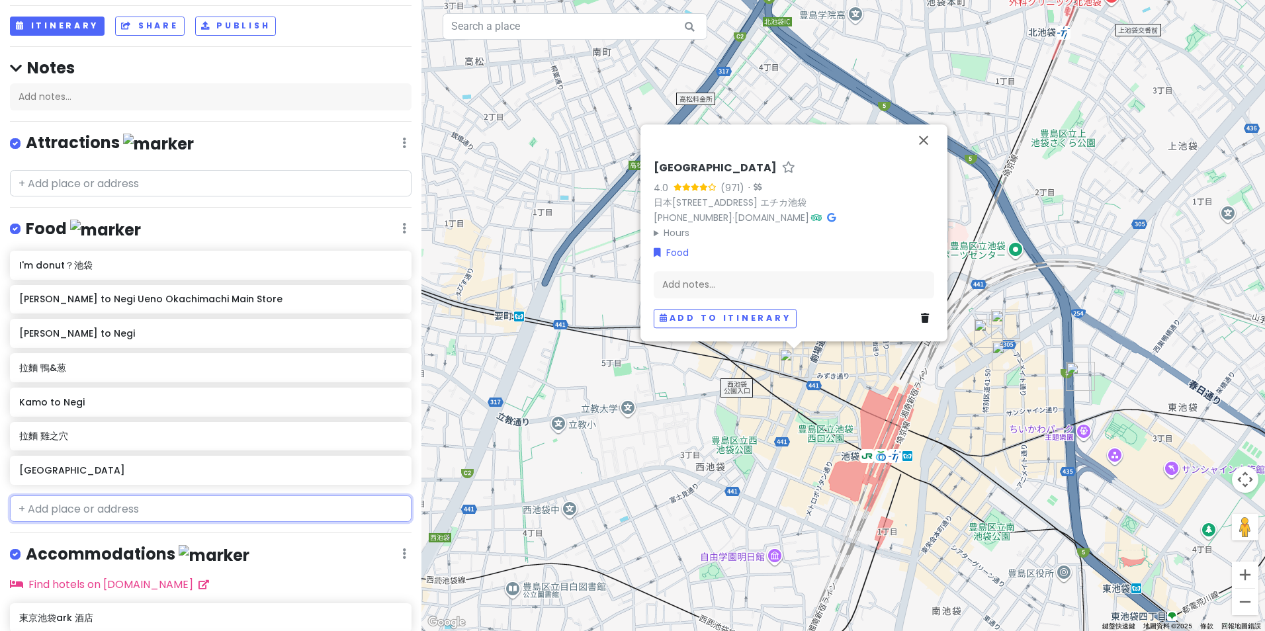
click at [192, 500] on input "text" at bounding box center [211, 508] width 402 height 26
paste input "銀座篝"
type input "銀座篝"
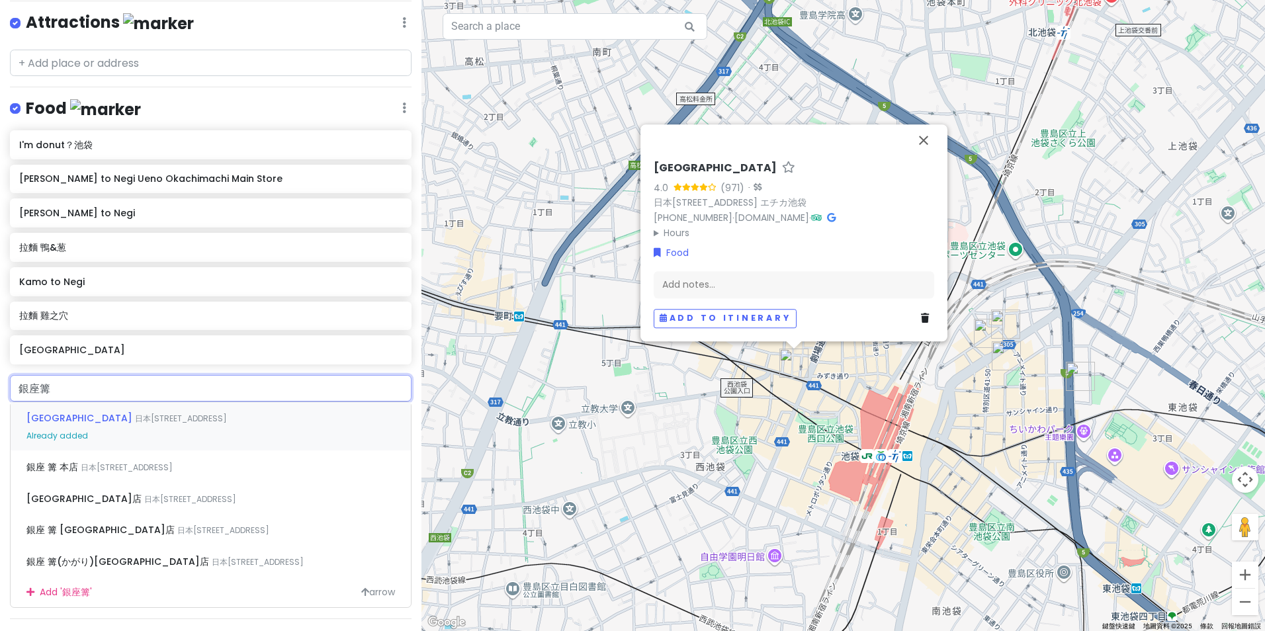
scroll to position [198, 0]
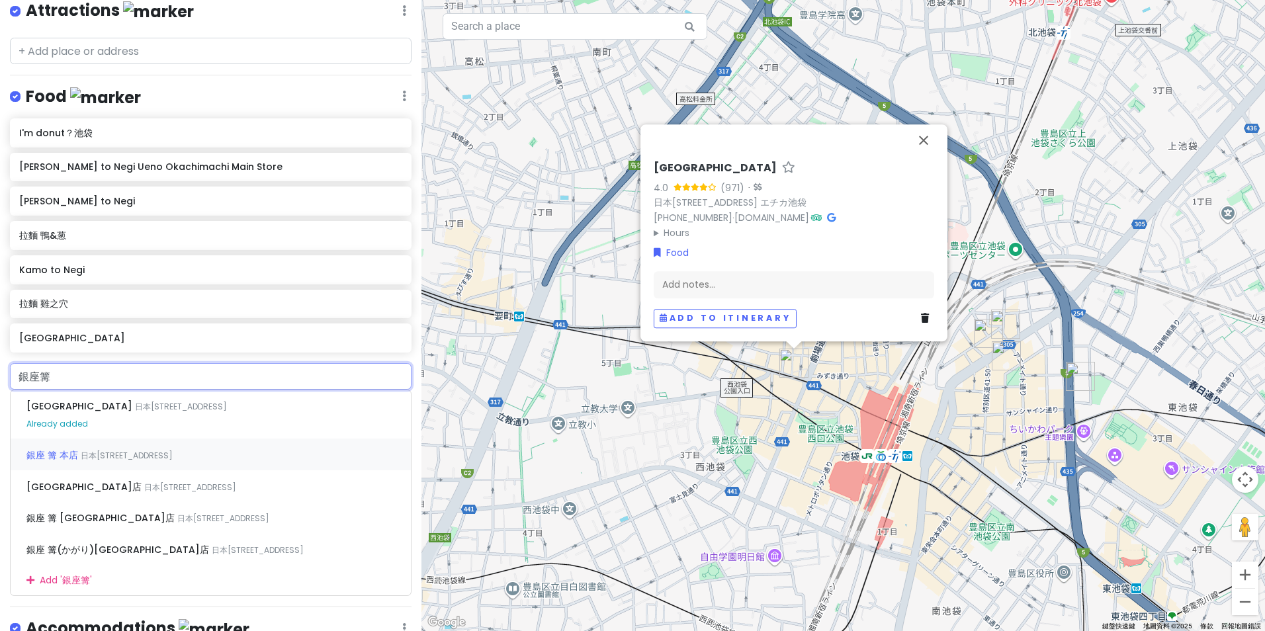
click at [137, 462] on div "銀座 篝 本店 日本[STREET_ADDRESS]" at bounding box center [211, 455] width 400 height 32
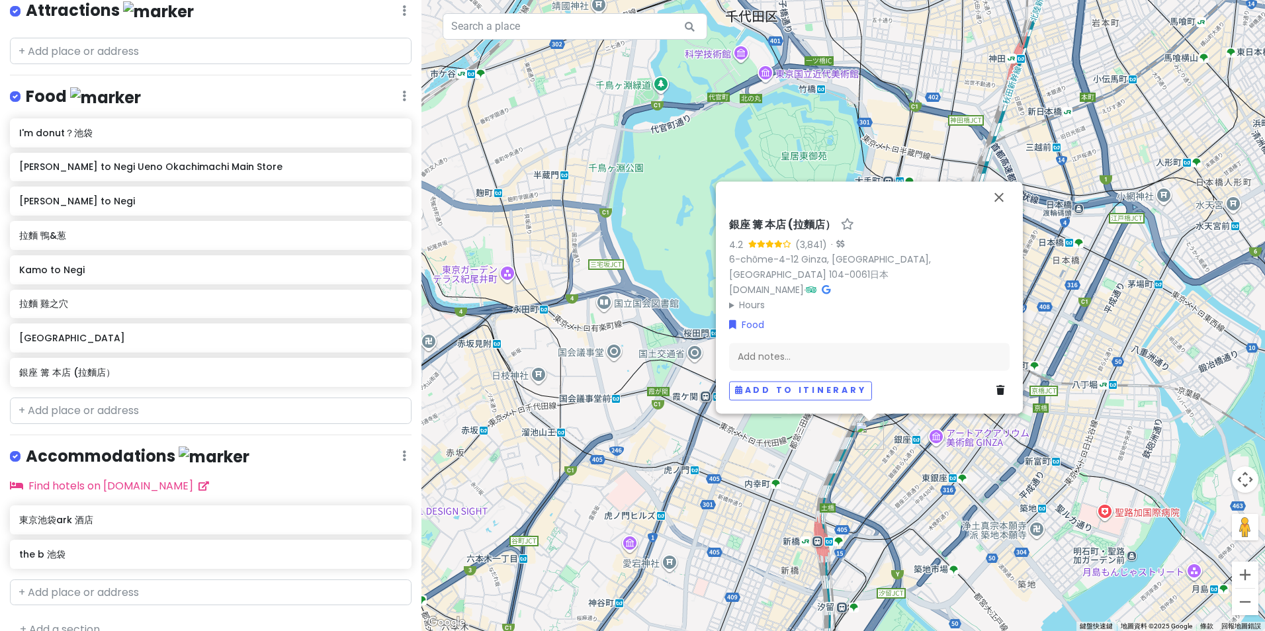
drag, startPoint x: 872, startPoint y: 531, endPoint x: 776, endPoint y: 452, distance: 124.2
click at [776, 452] on div "銀座 篝 本店 (拉麵店） 4.2 (3,841) · 6-chōme-4-12 Ginza, [GEOGRAPHIC_DATA] 104-0061日本 [D…" at bounding box center [842, 315] width 843 height 631
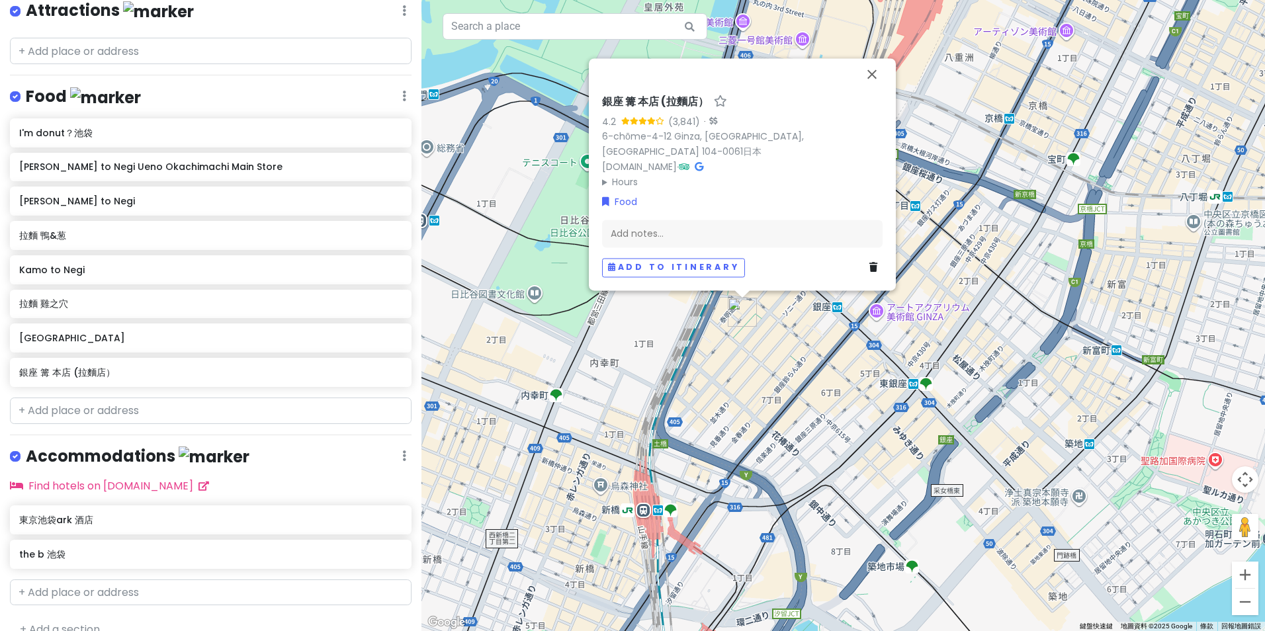
drag, startPoint x: 709, startPoint y: 370, endPoint x: 693, endPoint y: 450, distance: 81.0
click at [693, 450] on div "銀座 篝 本店 (拉麵店） 4.2 (3,841) · 6-chōme-4-12 Ginza, [GEOGRAPHIC_DATA] 104-0061日本 [D…" at bounding box center [842, 315] width 843 height 631
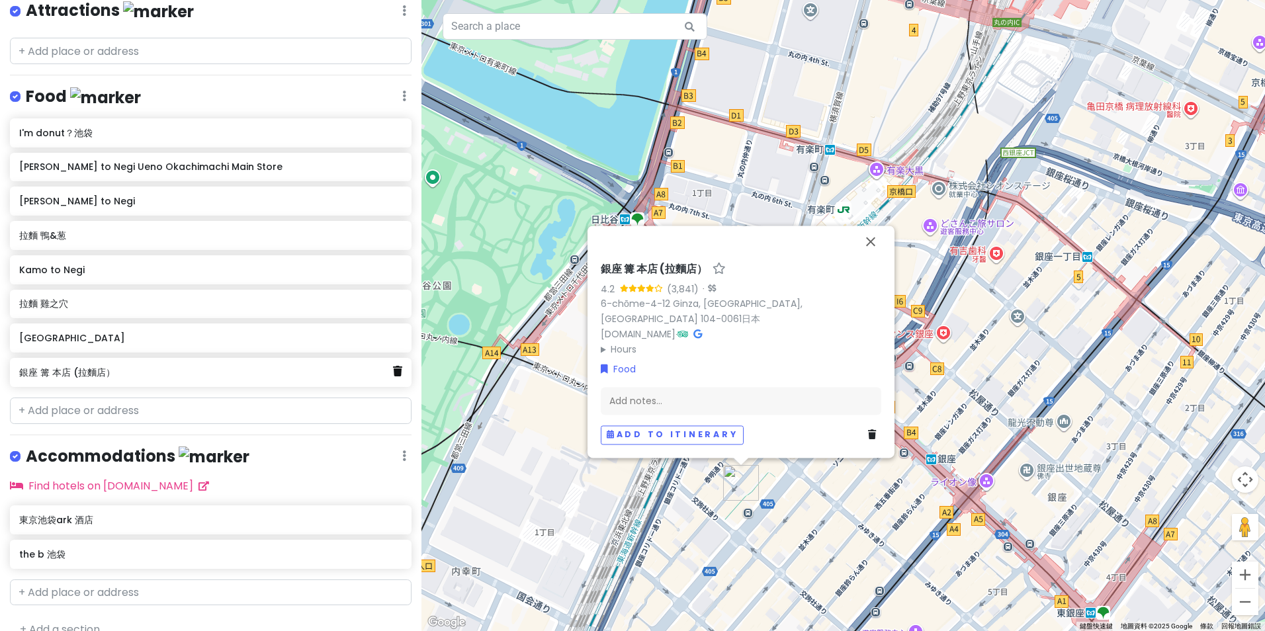
click at [393, 373] on icon at bounding box center [397, 371] width 9 height 11
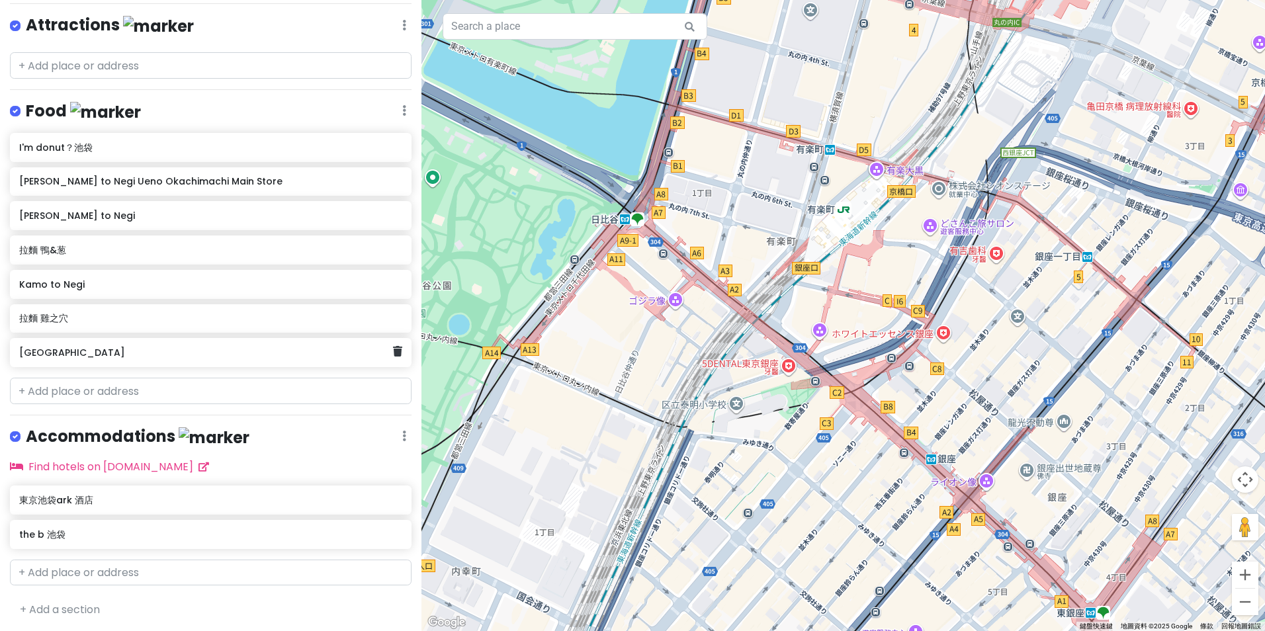
click at [195, 351] on h6 "[GEOGRAPHIC_DATA]" at bounding box center [206, 353] width 374 height 12
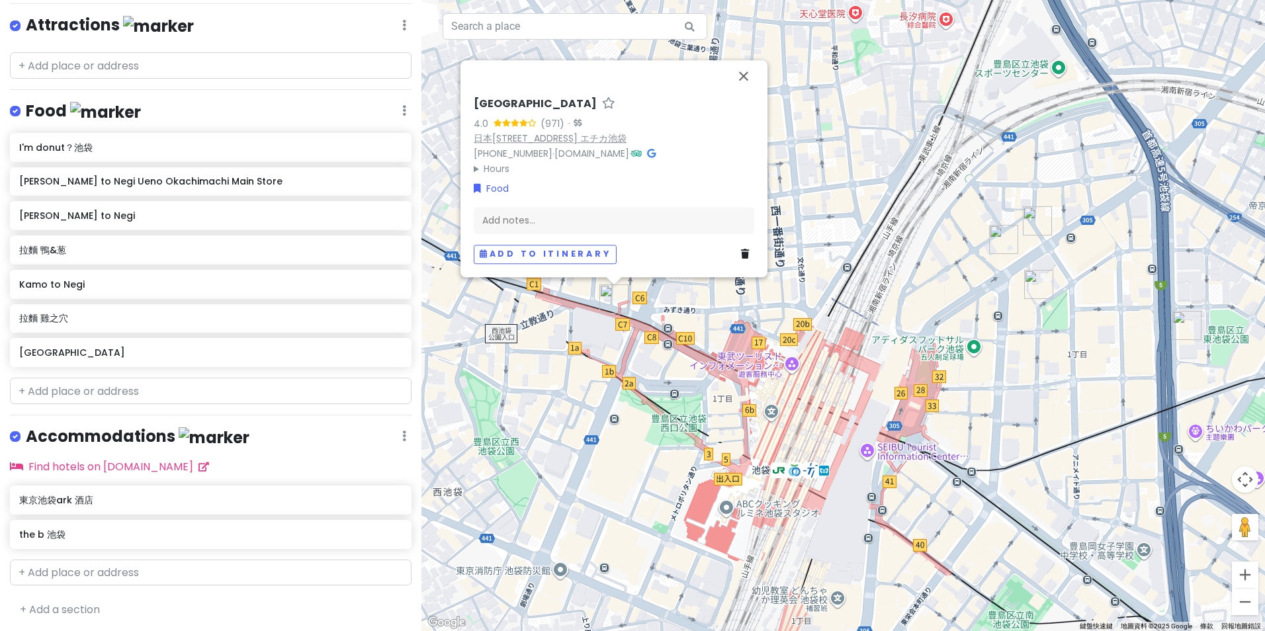
click at [626, 132] on link "日本[STREET_ADDRESS] エチカ池袋" at bounding box center [550, 138] width 153 height 13
click at [744, 60] on button "關閉" at bounding box center [744, 76] width 32 height 32
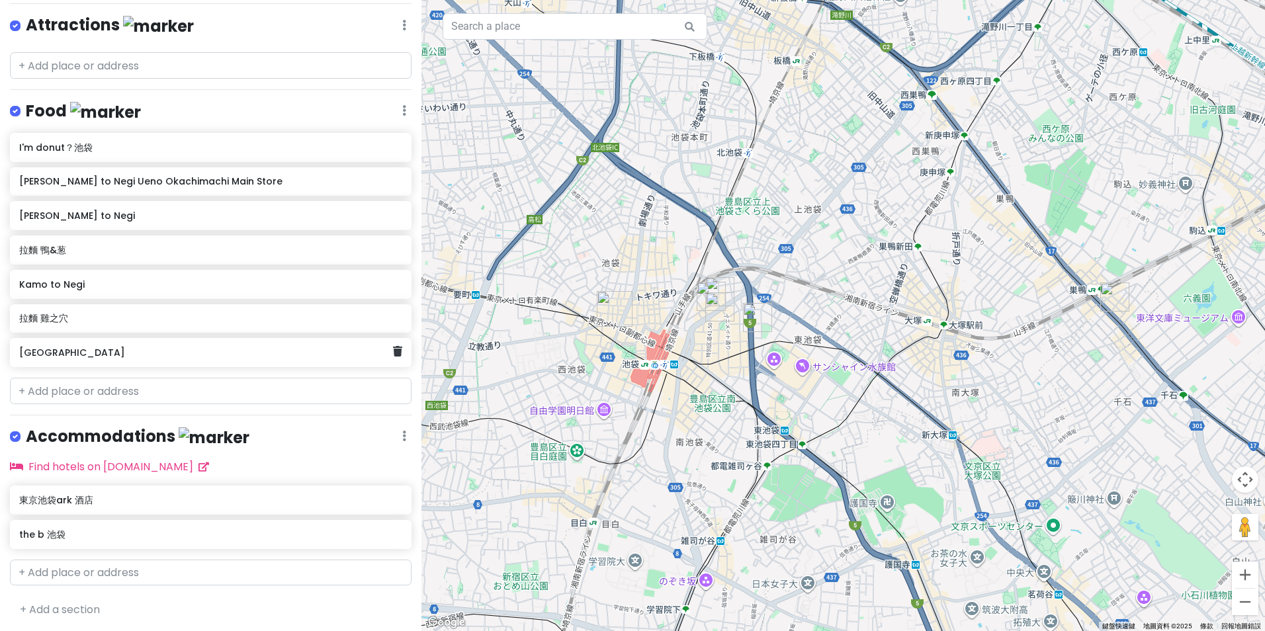
click at [156, 350] on h6 "[GEOGRAPHIC_DATA]" at bounding box center [206, 353] width 374 height 12
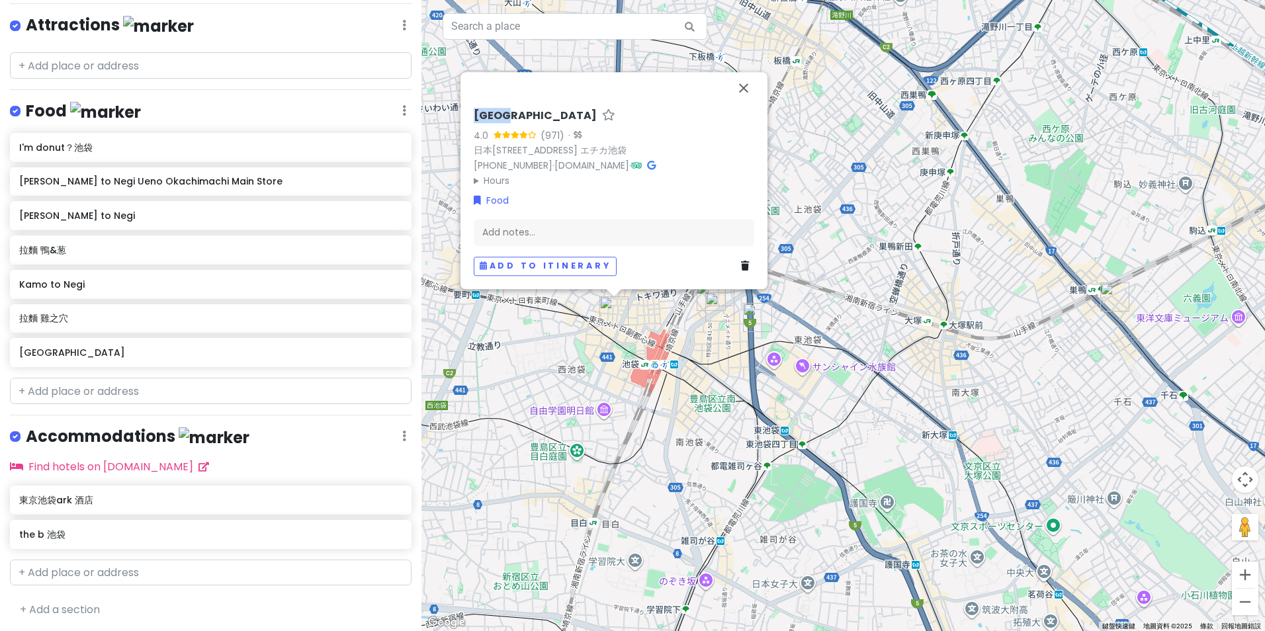
drag, startPoint x: 467, startPoint y: 92, endPoint x: 510, endPoint y: 95, distance: 43.1
click at [510, 95] on div "[GEOGRAPHIC_DATA] 4.0 (971) · 日本〒171-0021 [GEOGRAPHIC_DATA], [GEOGRAPHIC_DATA],…" at bounding box center [613, 180] width 307 height 217
copy h6 "銀座 篝"
click at [745, 72] on button "關閉" at bounding box center [744, 88] width 32 height 32
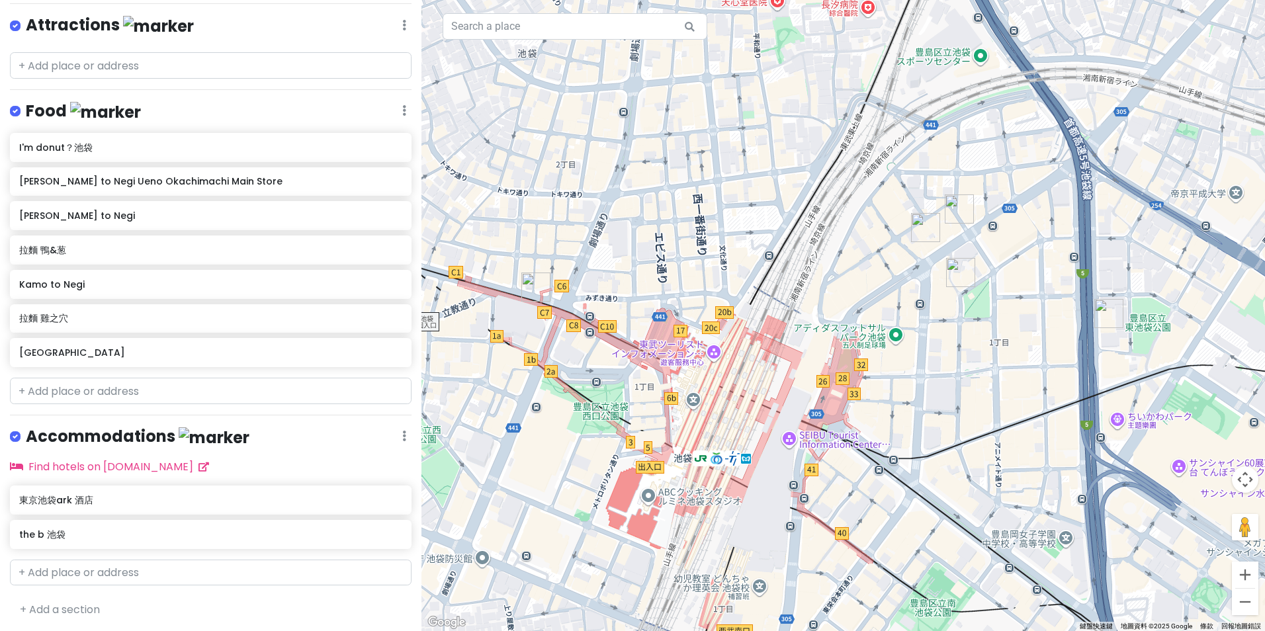
drag, startPoint x: 727, startPoint y: 516, endPoint x: 851, endPoint y: 340, distance: 215.5
click at [853, 339] on div at bounding box center [842, 315] width 843 height 631
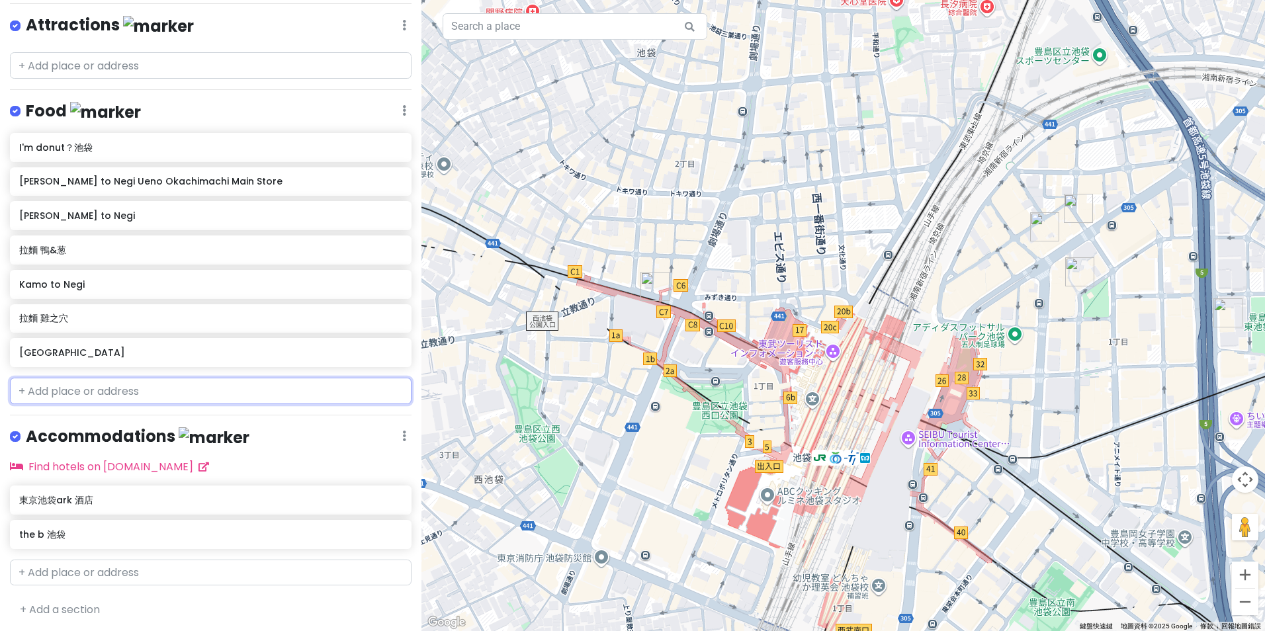
click at [148, 393] on input "text" at bounding box center [211, 391] width 402 height 26
paste input "幻者沾"
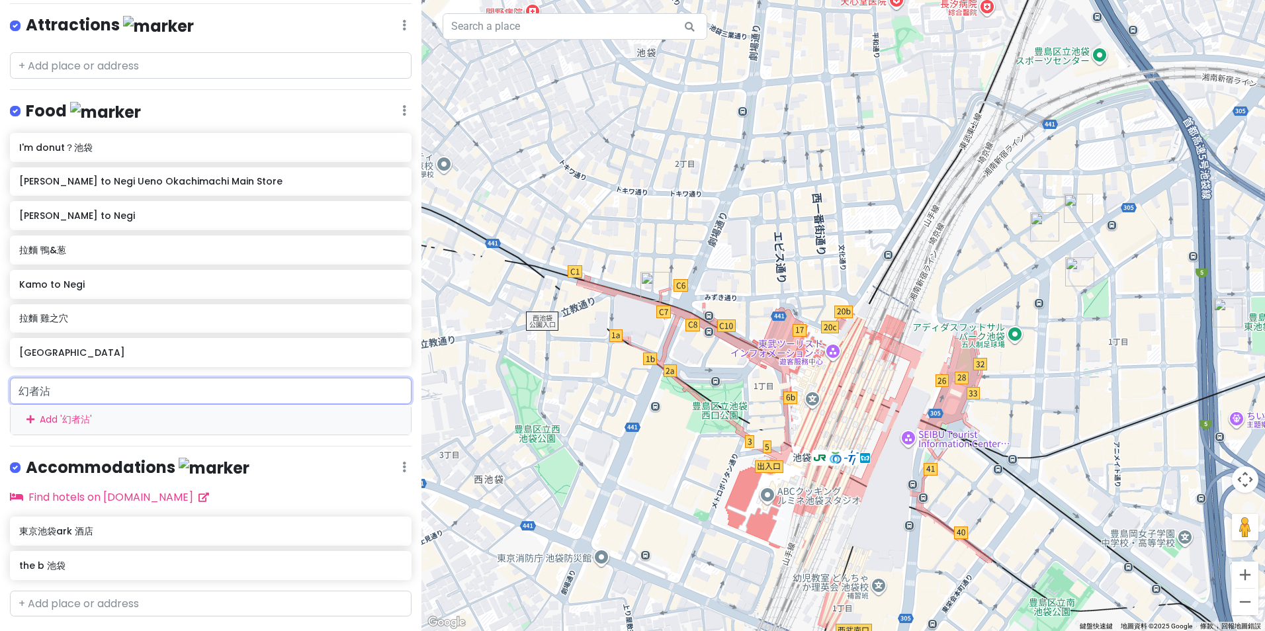
click at [37, 391] on input "幻者沾" at bounding box center [211, 391] width 402 height 26
drag, startPoint x: 26, startPoint y: 386, endPoint x: 0, endPoint y: 385, distance: 26.5
click at [0, 386] on html "[GEOGRAPHIC_DATA] with sis Private Change Dates Make a Copy Delete Trip Go Pro …" at bounding box center [632, 315] width 1265 height 631
paste input "頑"
type input "頑者沾"
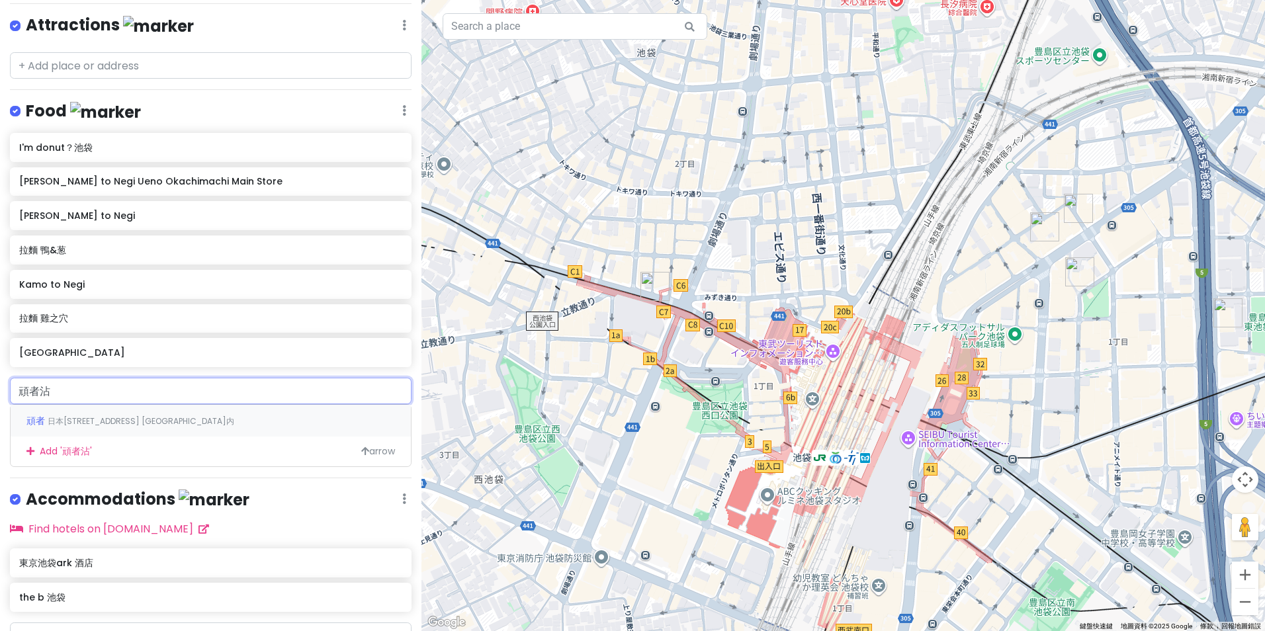
click at [81, 415] on span "日本[STREET_ADDRESS] [GEOGRAPHIC_DATA]内" at bounding box center [141, 420] width 187 height 11
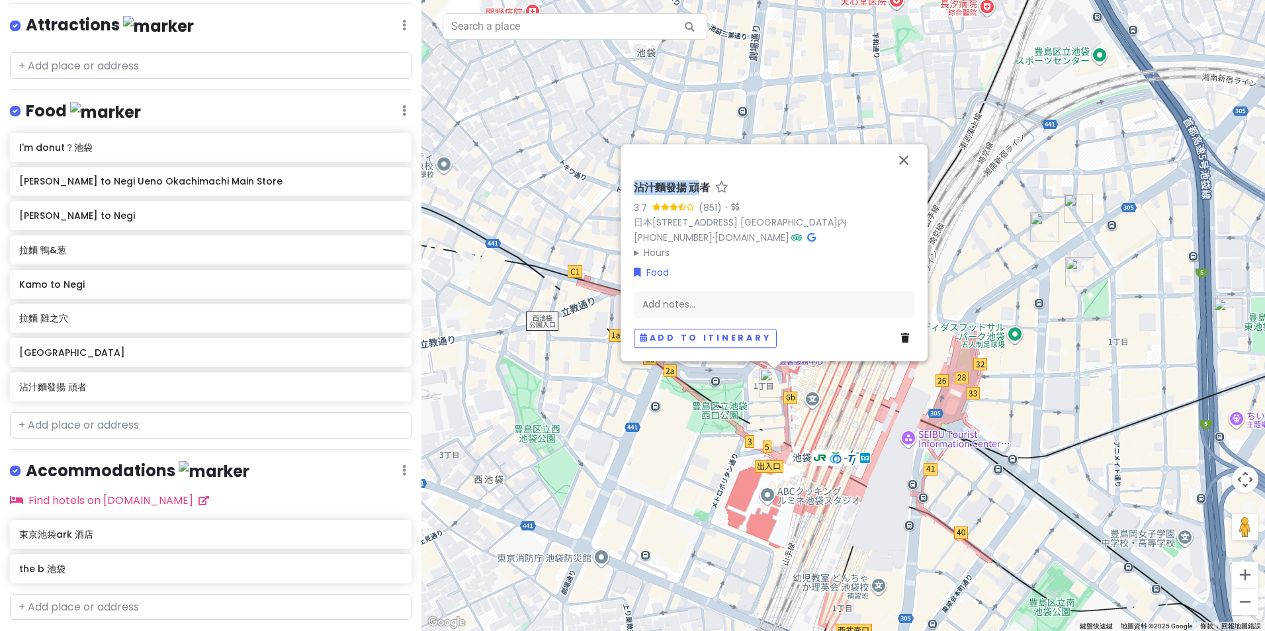
drag, startPoint x: 627, startPoint y: 167, endPoint x: 701, endPoint y: 173, distance: 74.3
click at [701, 173] on div "沾汁麵發揚 頑者 3.7 (851) · 日本〒171-0021 [GEOGRAPHIC_DATA], [GEOGRAPHIC_DATA], 1-chōme−…" at bounding box center [773, 252] width 307 height 217
drag, startPoint x: 701, startPoint y: 173, endPoint x: 628, endPoint y: 176, distance: 73.5
click at [628, 176] on div "沾汁麵發揚 頑者 3.7 (851) · 日本〒171-0021 [GEOGRAPHIC_DATA], [GEOGRAPHIC_DATA], 1-chōme−…" at bounding box center [773, 252] width 307 height 217
drag, startPoint x: 629, startPoint y: 171, endPoint x: 718, endPoint y: 161, distance: 89.8
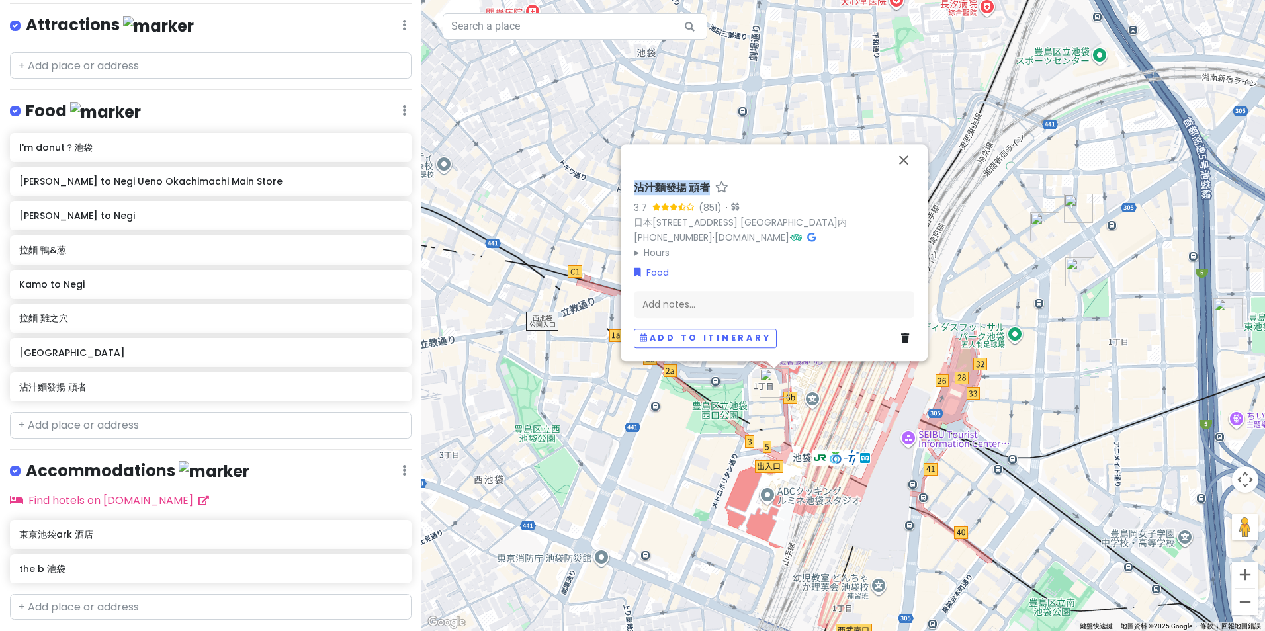
click at [706, 176] on div "沾汁麵發揚 頑者 3.7 (851) · 日本〒171-0021 [GEOGRAPHIC_DATA], [GEOGRAPHIC_DATA], 1-chōme−…" at bounding box center [773, 264] width 291 height 177
copy h6 "沾汁麵發揚 頑者"
click at [393, 389] on div "沾汁麵發揚 頑者" at bounding box center [211, 386] width 402 height 29
click at [393, 392] on link at bounding box center [397, 386] width 9 height 17
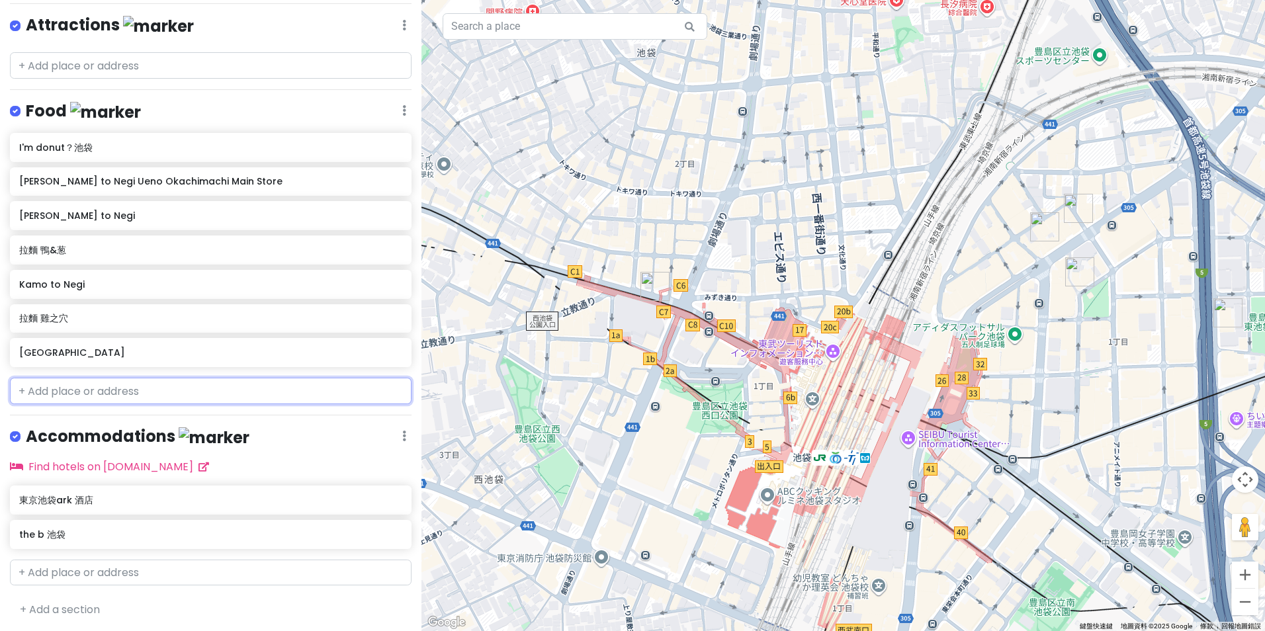
click at [184, 380] on input "text" at bounding box center [211, 391] width 402 height 26
paste input "無敵家拉麵"
type input "無敵家拉麵"
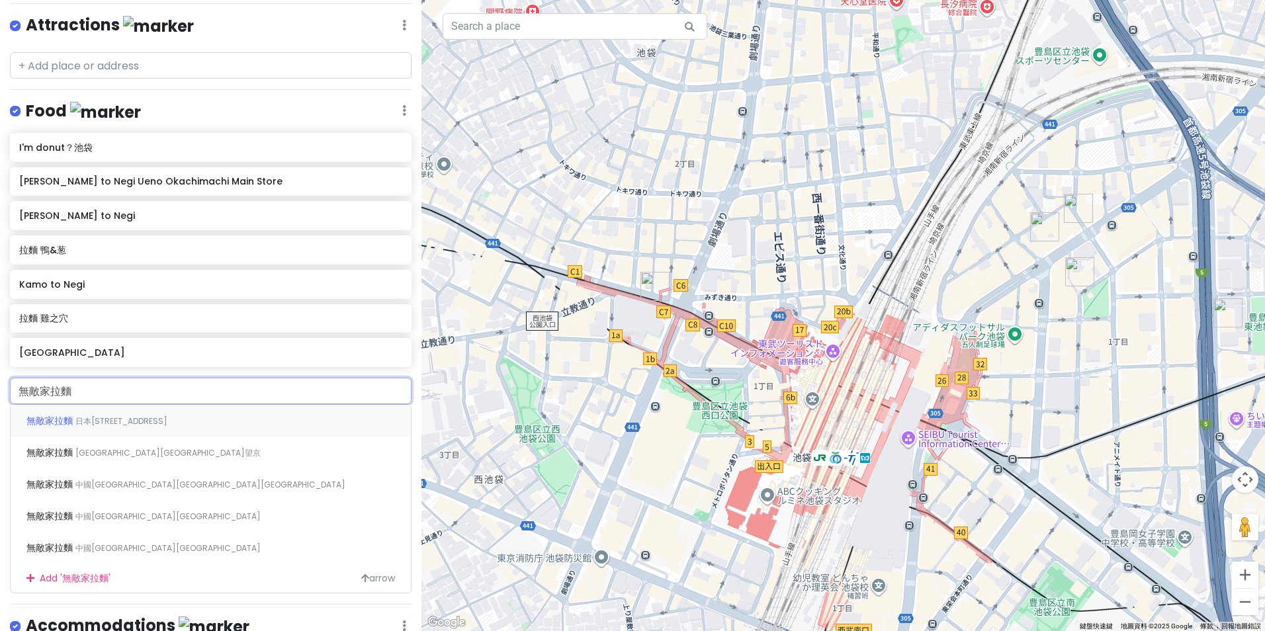
click at [167, 423] on span "日本[STREET_ADDRESS]" at bounding box center [121, 420] width 92 height 11
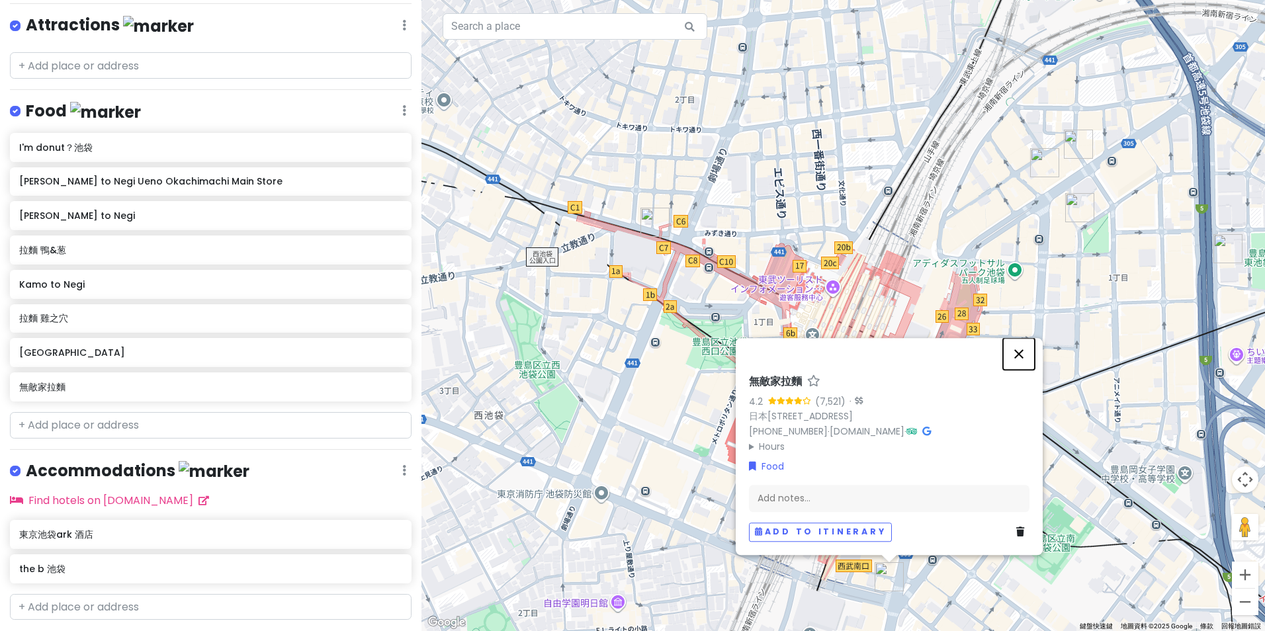
click at [1021, 339] on button "關閉" at bounding box center [1019, 354] width 32 height 32
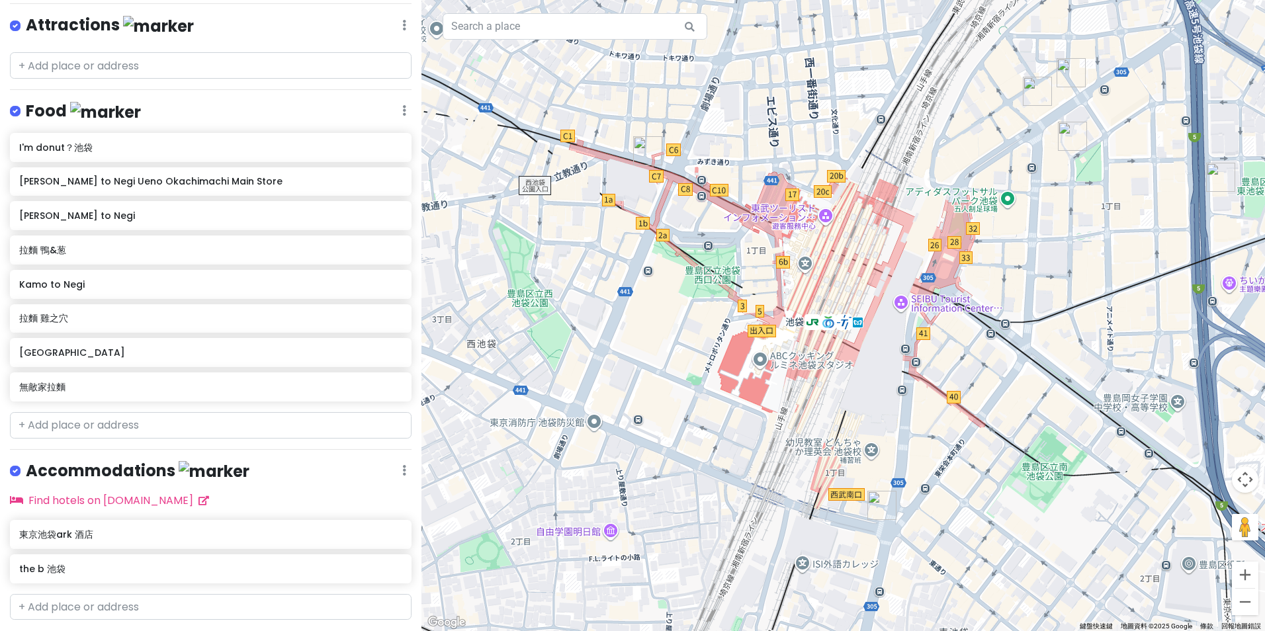
drag, startPoint x: 1264, startPoint y: 315, endPoint x: 874, endPoint y: 383, distance: 395.5
click at [882, 387] on div at bounding box center [842, 315] width 843 height 631
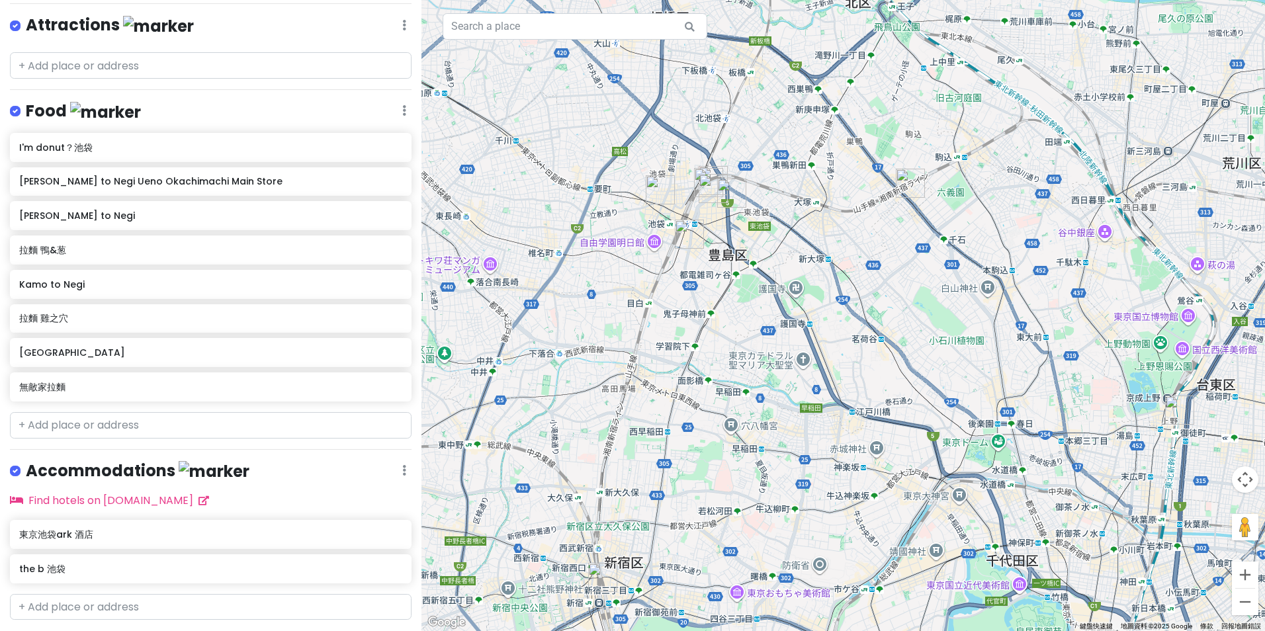
drag, startPoint x: 968, startPoint y: 501, endPoint x: 737, endPoint y: 290, distance: 312.8
click at [737, 290] on div at bounding box center [842, 315] width 843 height 631
